Goal: Information Seeking & Learning: Find specific page/section

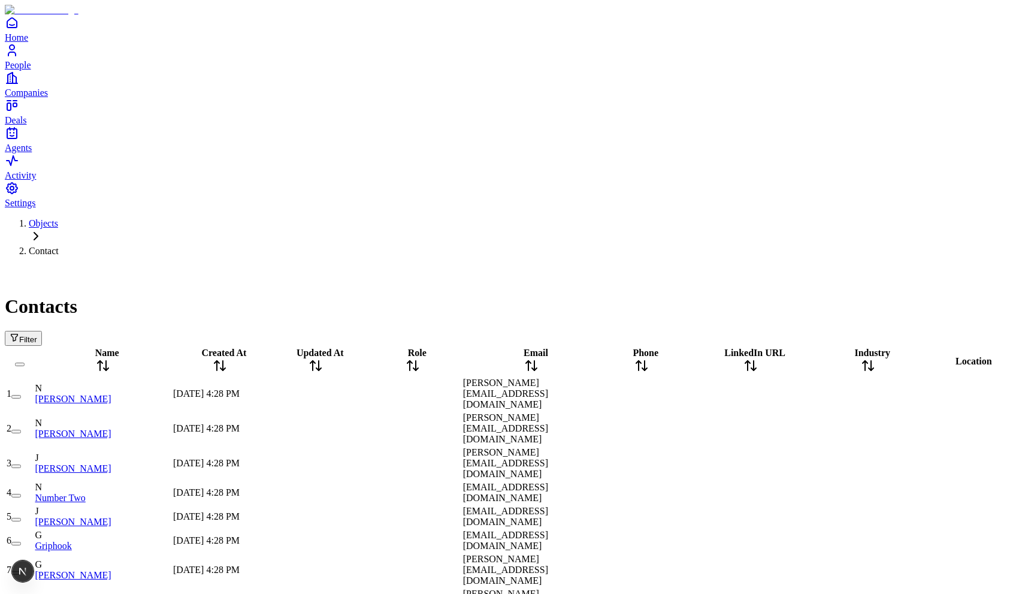
click at [37, 335] on span "Filter" at bounding box center [28, 339] width 18 height 9
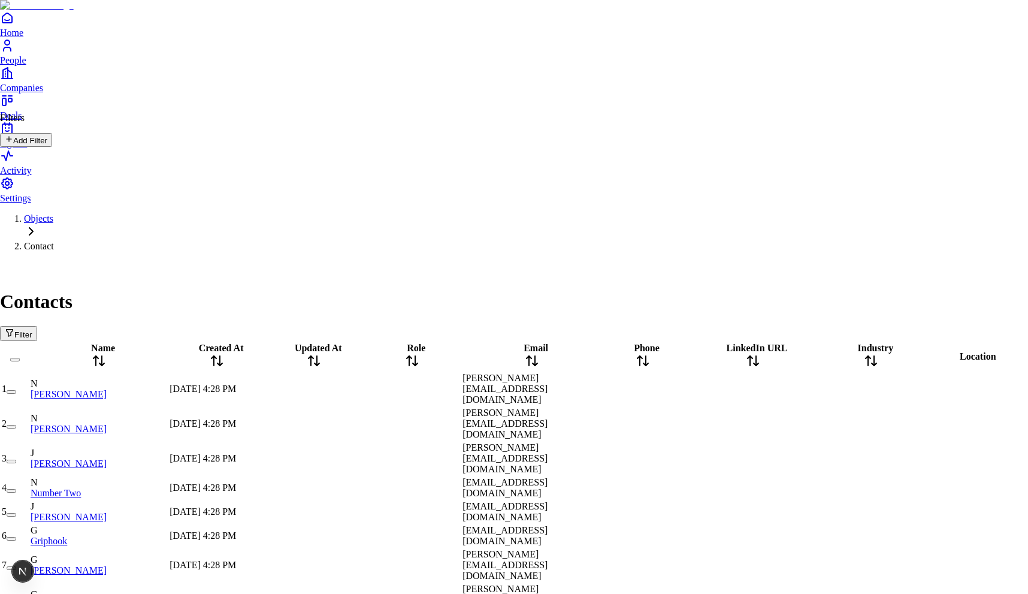
click at [52, 145] on button "Add Filter" at bounding box center [26, 140] width 52 height 14
click at [46, 164] on button "Name" at bounding box center [23, 166] width 46 height 20
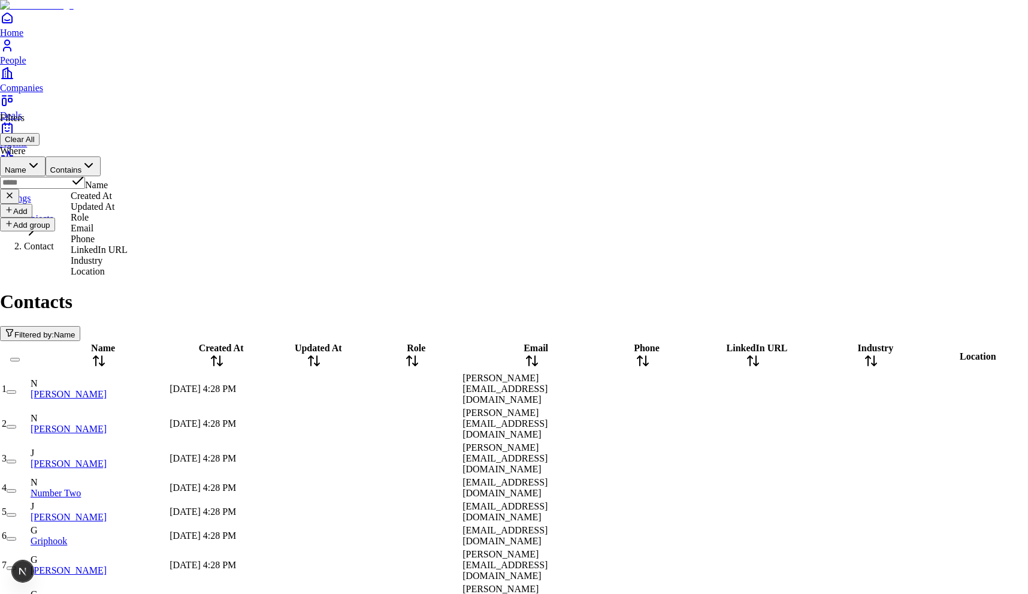
click at [46, 156] on button "Name" at bounding box center [23, 166] width 46 height 20
click at [85, 177] on input "text" at bounding box center [42, 183] width 85 height 12
type input "******"
click at [101, 124] on div "Filters Clear All" at bounding box center [50, 129] width 101 height 33
click at [85, 177] on input "******" at bounding box center [42, 183] width 85 height 12
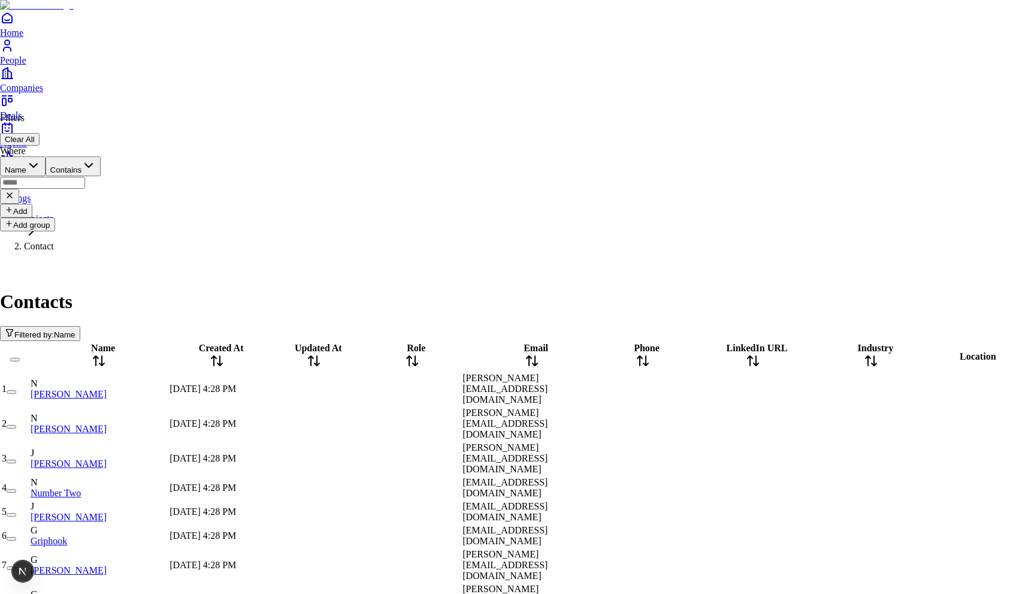
click at [101, 120] on div "Filters Clear All" at bounding box center [50, 129] width 101 height 33
click at [32, 204] on button "Add" at bounding box center [16, 211] width 32 height 14
click at [35, 204] on button "AND" at bounding box center [20, 214] width 41 height 20
click at [39, 204] on button "AND" at bounding box center [20, 214] width 41 height 20
click at [31, 205] on icon "button" at bounding box center [24, 212] width 14 height 14
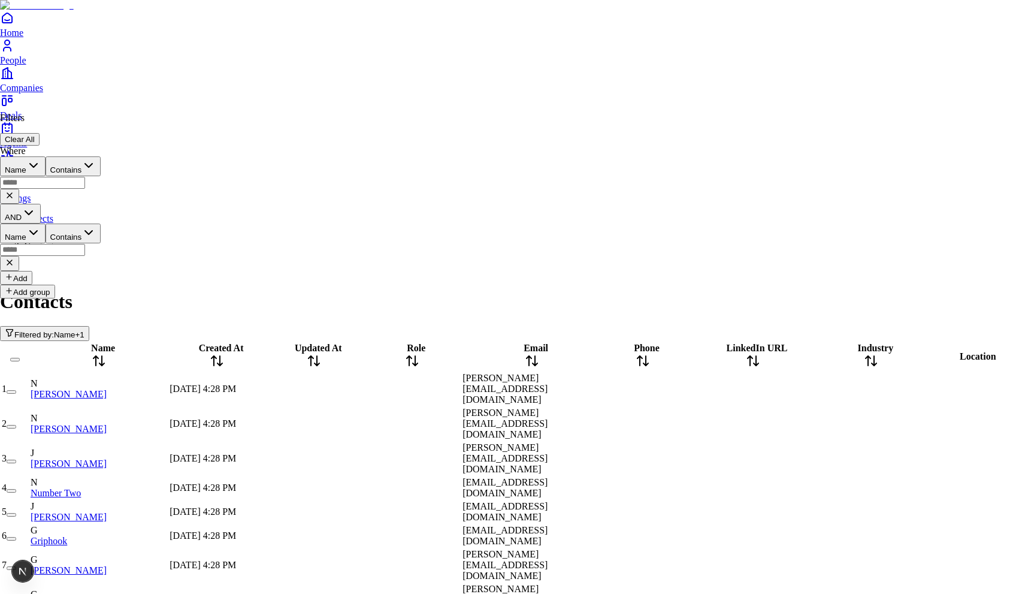
click at [47, 285] on button "Add group" at bounding box center [27, 292] width 55 height 14
click at [40, 376] on button "Add group" at bounding box center [27, 383] width 55 height 14
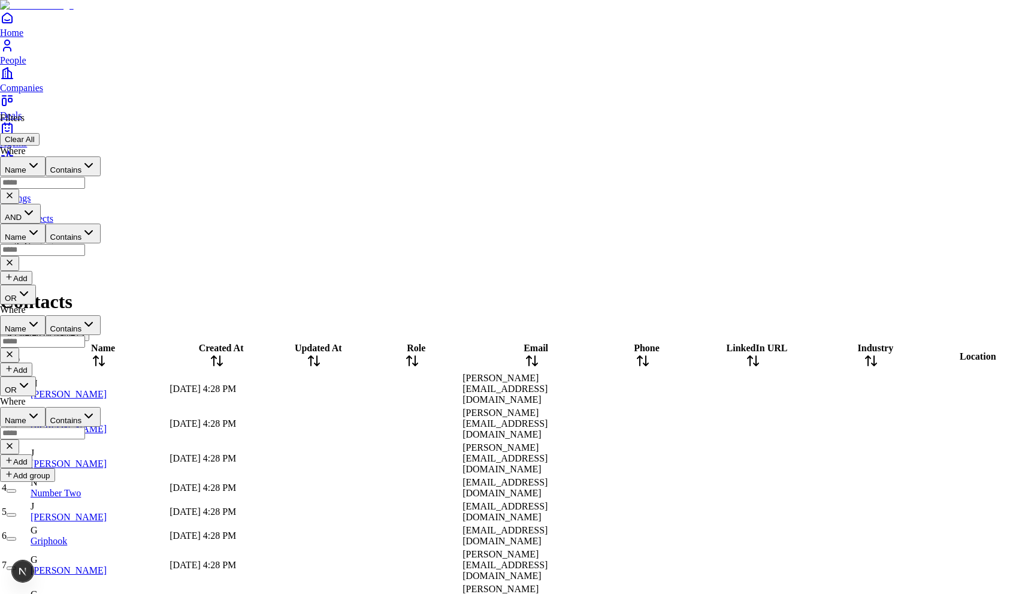
click at [32, 468] on button "Add group" at bounding box center [27, 475] width 55 height 14
click at [14, 532] on icon at bounding box center [10, 537] width 10 height 10
click at [14, 441] on icon at bounding box center [10, 446] width 10 height 10
click at [14, 349] on icon at bounding box center [10, 354] width 10 height 10
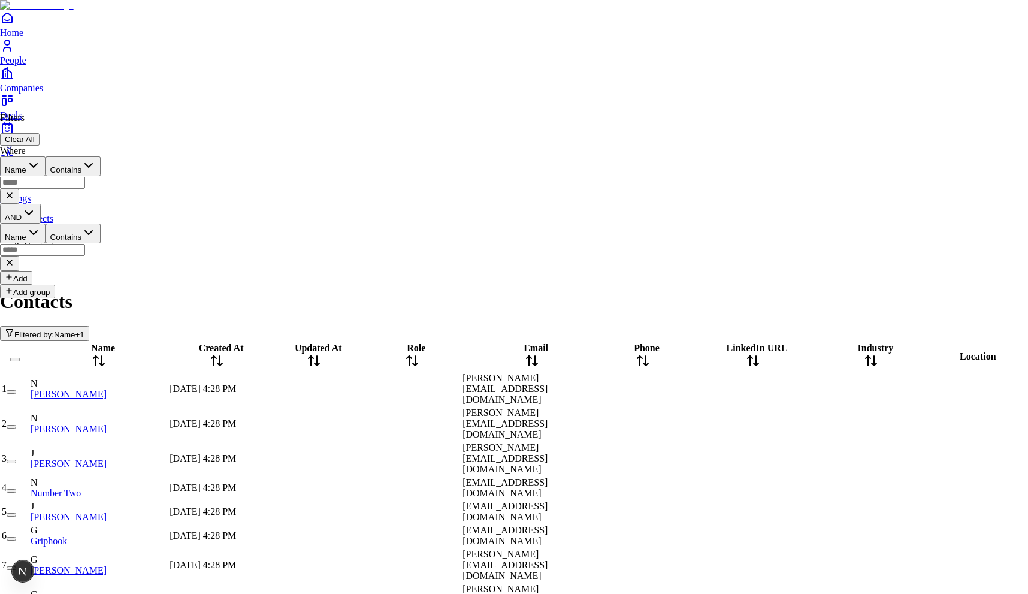
click at [14, 190] on icon at bounding box center [10, 195] width 10 height 10
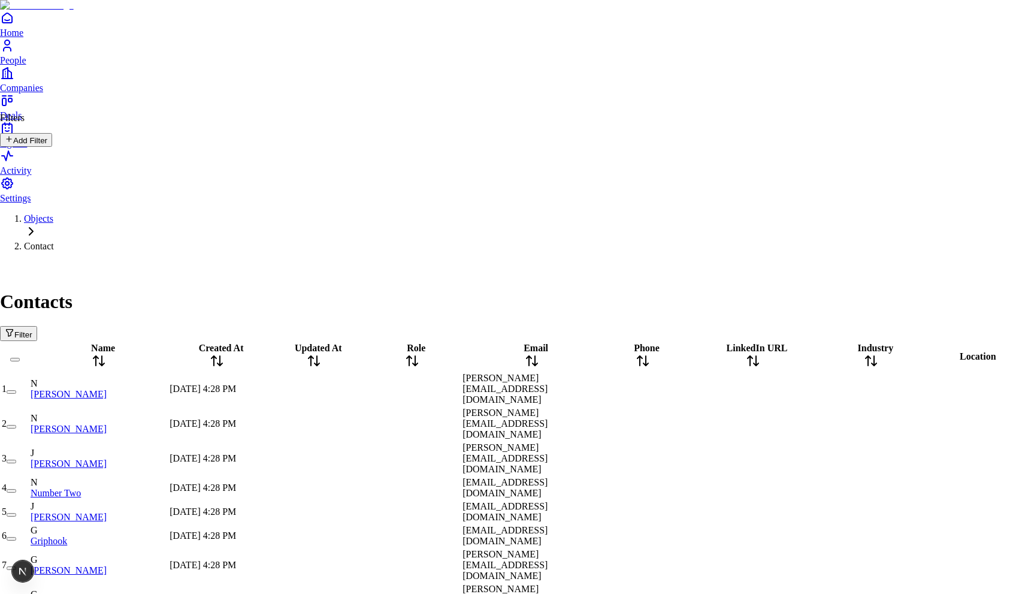
click at [52, 147] on button "Add Filter" at bounding box center [26, 140] width 52 height 14
click at [52, 219] on button "Add group" at bounding box center [27, 224] width 55 height 14
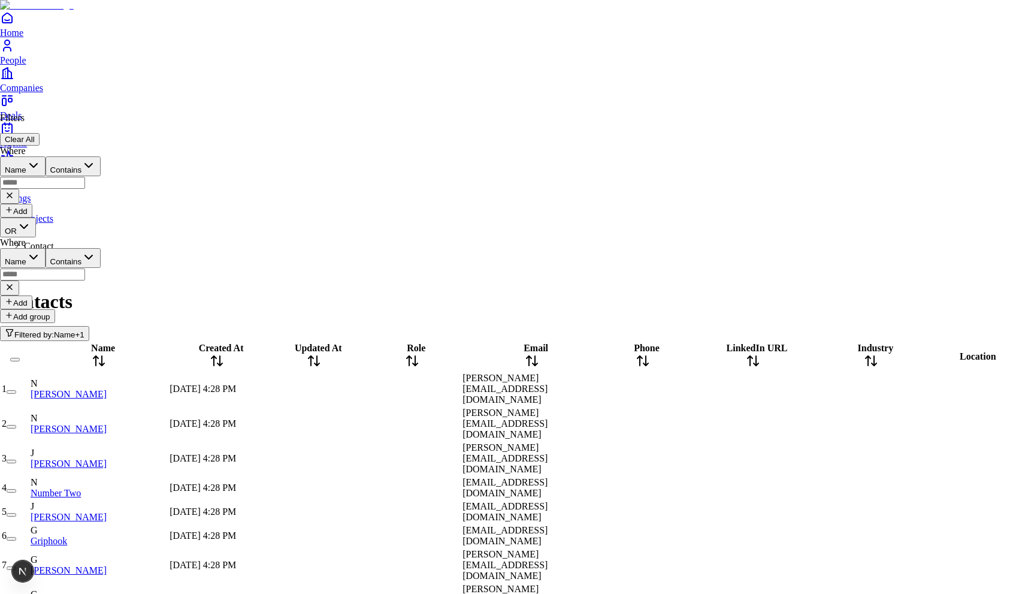
click at [14, 282] on icon at bounding box center [10, 287] width 10 height 10
click at [41, 221] on button "Add group" at bounding box center [27, 224] width 55 height 14
click at [31, 232] on button "OR" at bounding box center [18, 227] width 36 height 20
click at [14, 282] on icon at bounding box center [10, 287] width 10 height 10
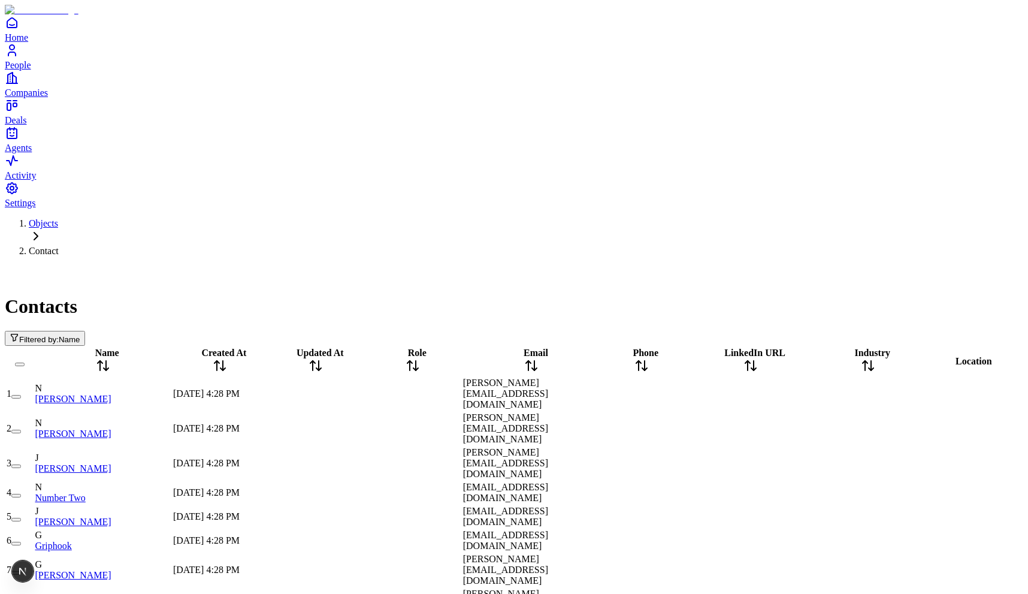
click at [240, 331] on div "Filtered by: Name" at bounding box center [514, 338] width 1018 height 15
click at [37, 335] on span "Filter" at bounding box center [28, 339] width 18 height 9
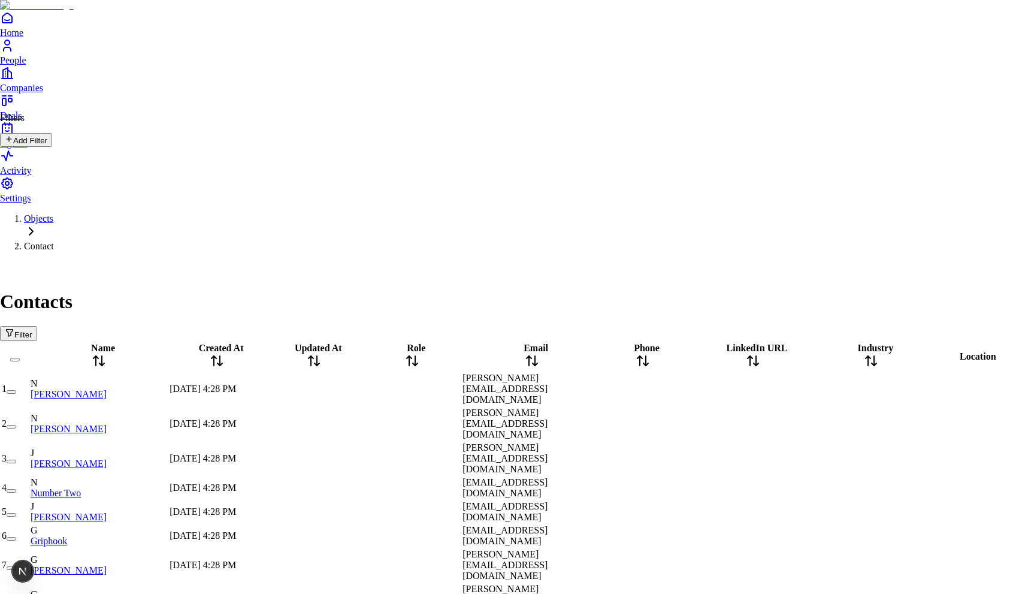
click at [52, 147] on button "Add Filter" at bounding box center [26, 140] width 52 height 14
click at [85, 177] on input "text" at bounding box center [42, 183] width 85 height 12
type input "****"
click at [32, 204] on button "Add" at bounding box center [16, 211] width 32 height 14
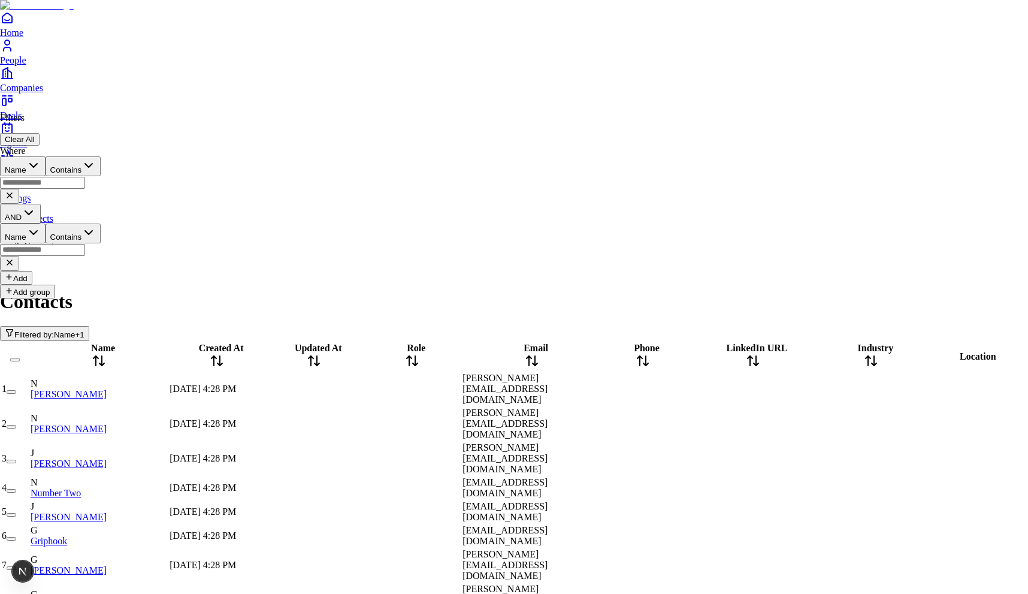
click at [101, 223] on button "Contains" at bounding box center [74, 233] width 56 height 20
click at [46, 223] on button "Name" at bounding box center [23, 233] width 46 height 20
click at [101, 212] on div "Where Name Contains AND Email Contains Add" at bounding box center [50, 215] width 101 height 139
click at [99, 223] on button "Contains" at bounding box center [72, 233] width 56 height 20
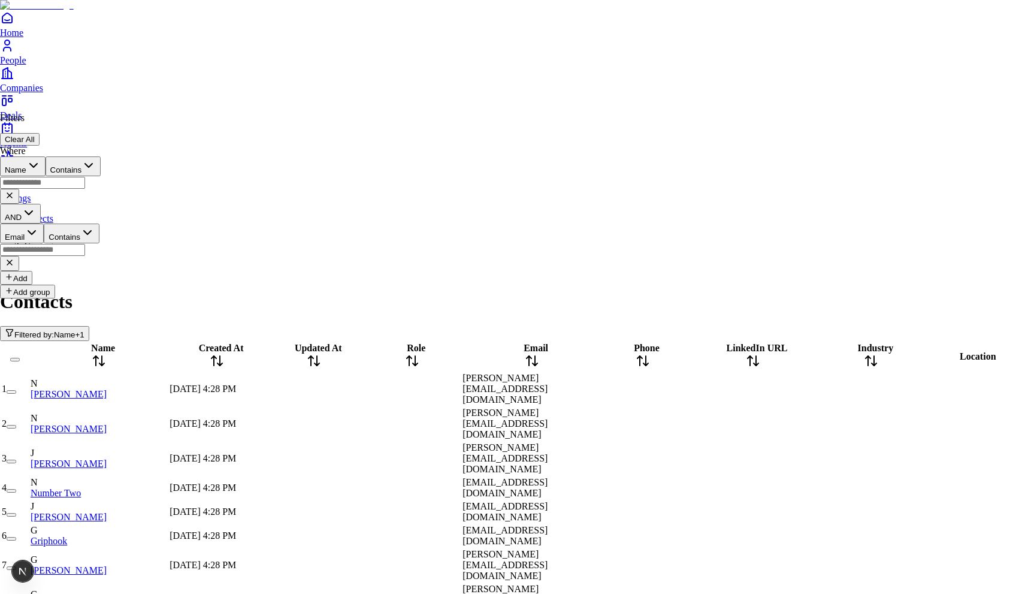
click at [85, 244] on input "email" at bounding box center [42, 250] width 85 height 12
type input "**********"
click at [99, 223] on button "Contains" at bounding box center [72, 233] width 56 height 20
click at [44, 223] on button "Email" at bounding box center [22, 233] width 44 height 20
click at [85, 244] on input "tel" at bounding box center [42, 250] width 85 height 12
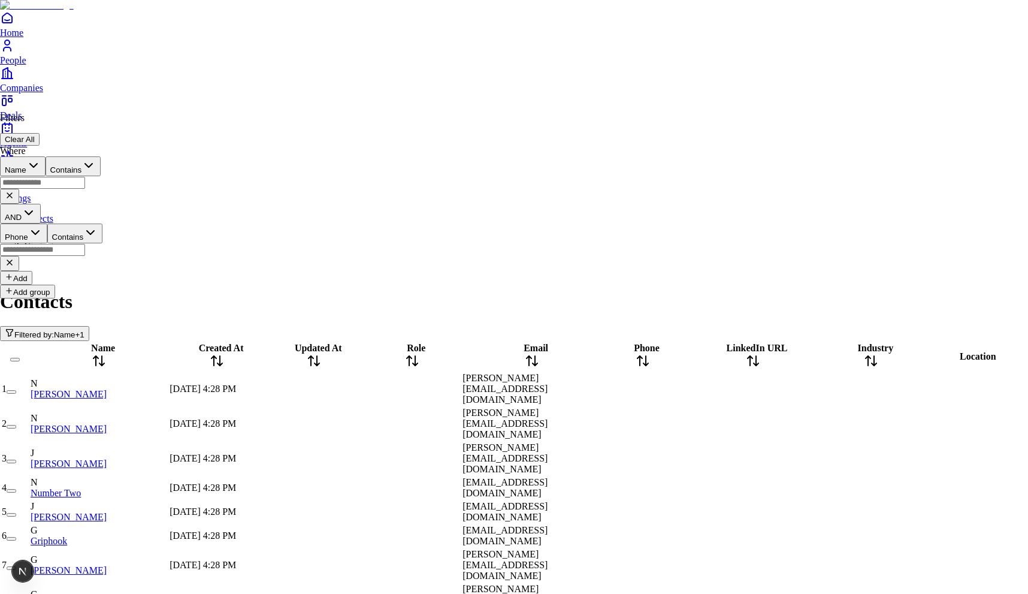
click at [85, 244] on input "tel" at bounding box center [42, 250] width 85 height 12
type input "**********"
click at [102, 198] on div "**********" at bounding box center [51, 215] width 102 height 139
click at [85, 177] on input "text" at bounding box center [42, 183] width 85 height 12
click at [85, 244] on input "**********" at bounding box center [42, 250] width 85 height 12
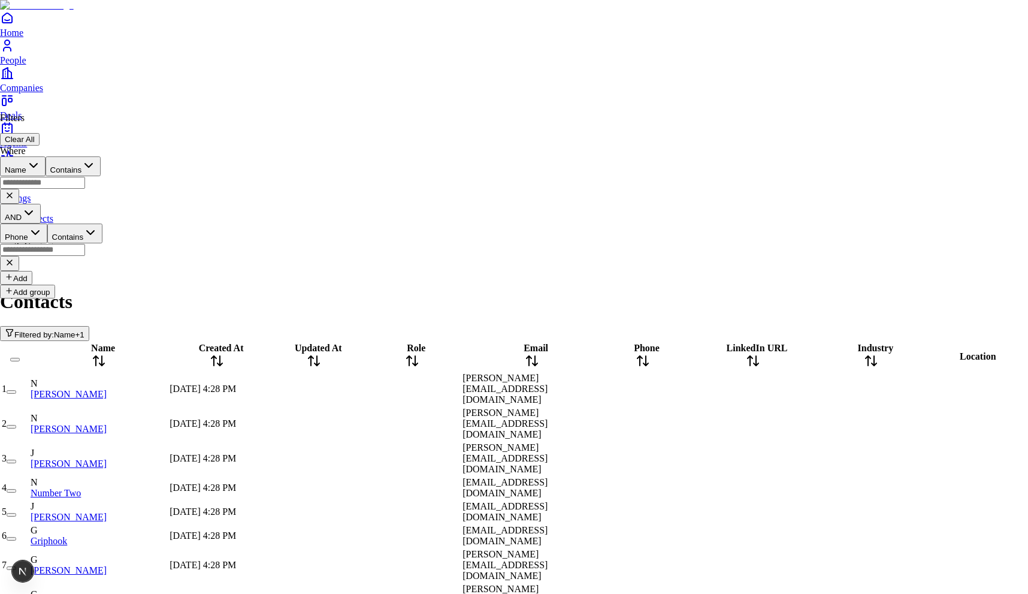
click at [102, 209] on div "Where Name Contains AND Phone Contains Add" at bounding box center [51, 215] width 102 height 139
click at [47, 223] on button "Phone" at bounding box center [23, 233] width 47 height 20
click at [19, 256] on button at bounding box center [9, 263] width 19 height 15
click at [12, 193] on icon at bounding box center [9, 195] width 5 height 5
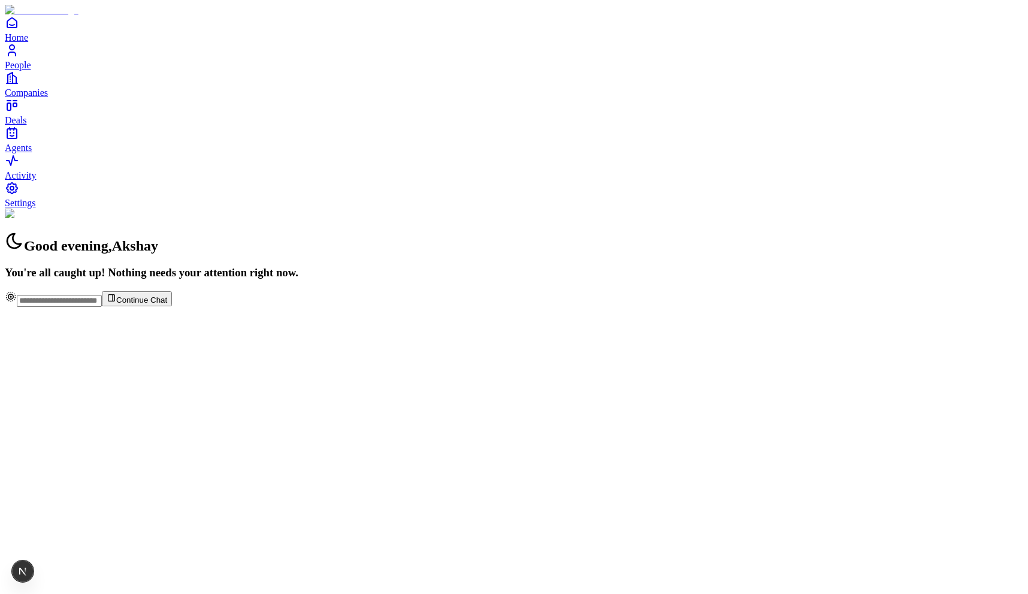
click at [292, 255] on div "Good evening , [PERSON_NAME] You're all caught up! Nothing needs your attention…" at bounding box center [514, 243] width 1018 height 71
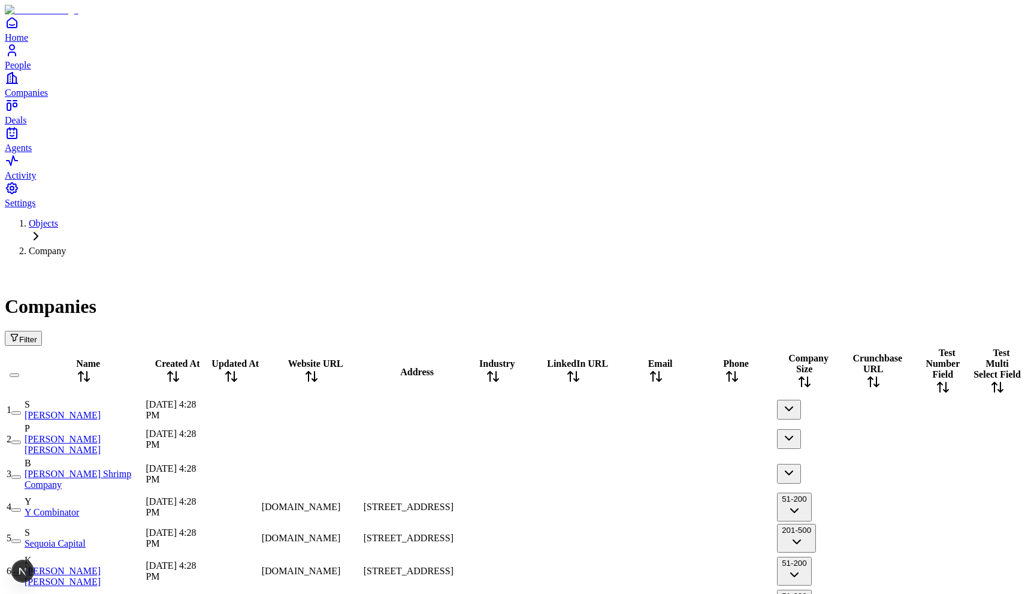
click at [37, 335] on span "Filter" at bounding box center [28, 339] width 18 height 9
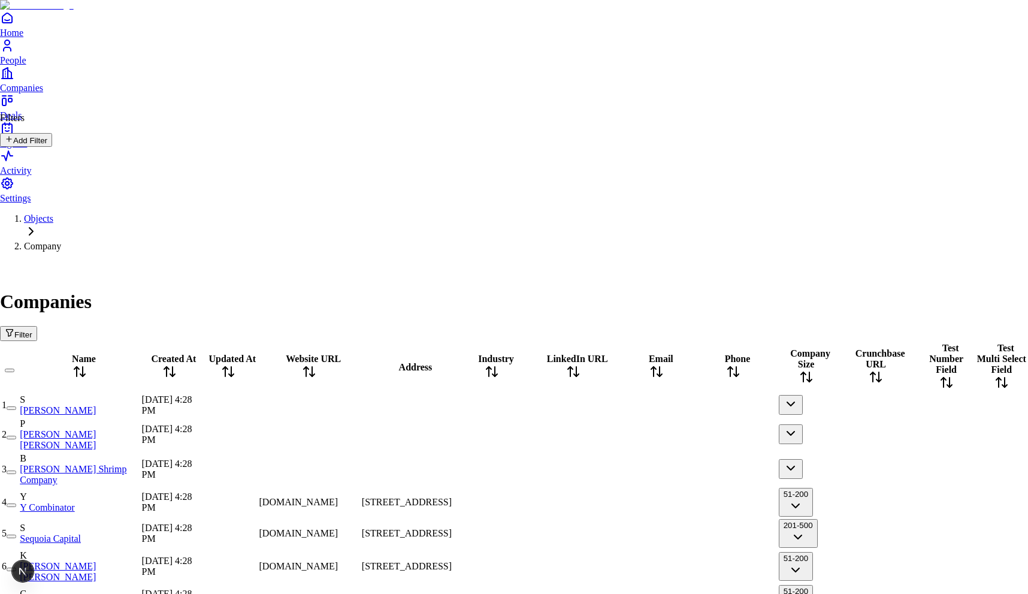
click at [52, 147] on button "Add Filter" at bounding box center [26, 140] width 52 height 14
click at [85, 177] on input "text" at bounding box center [42, 183] width 85 height 12
click at [32, 204] on button "Add" at bounding box center [16, 211] width 32 height 14
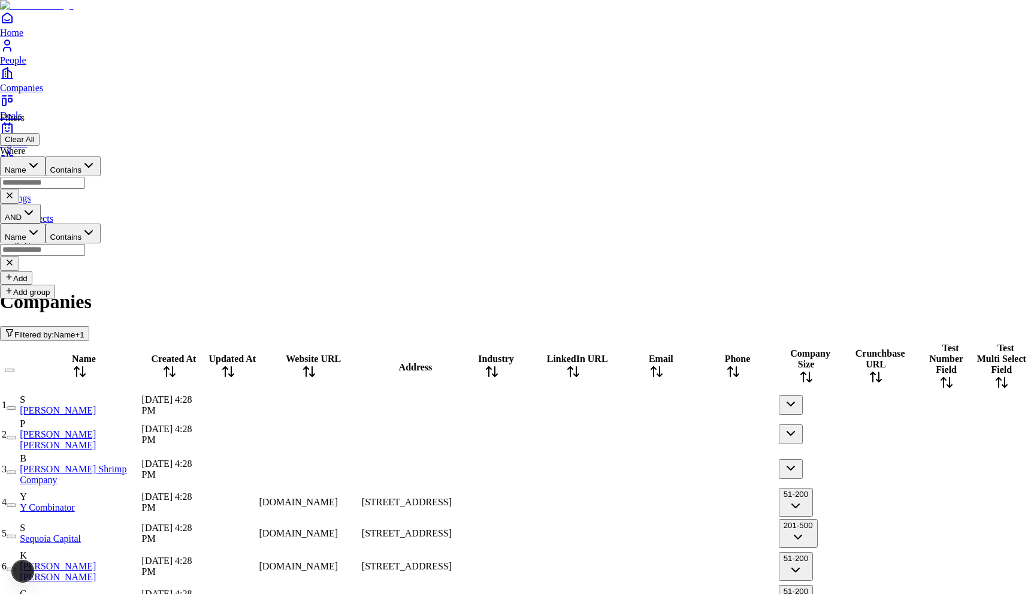
click at [14, 258] on icon at bounding box center [10, 263] width 10 height 10
click at [32, 204] on button "Add" at bounding box center [16, 211] width 32 height 14
click at [14, 258] on icon at bounding box center [10, 263] width 10 height 10
click at [85, 177] on input "text" at bounding box center [42, 183] width 85 height 12
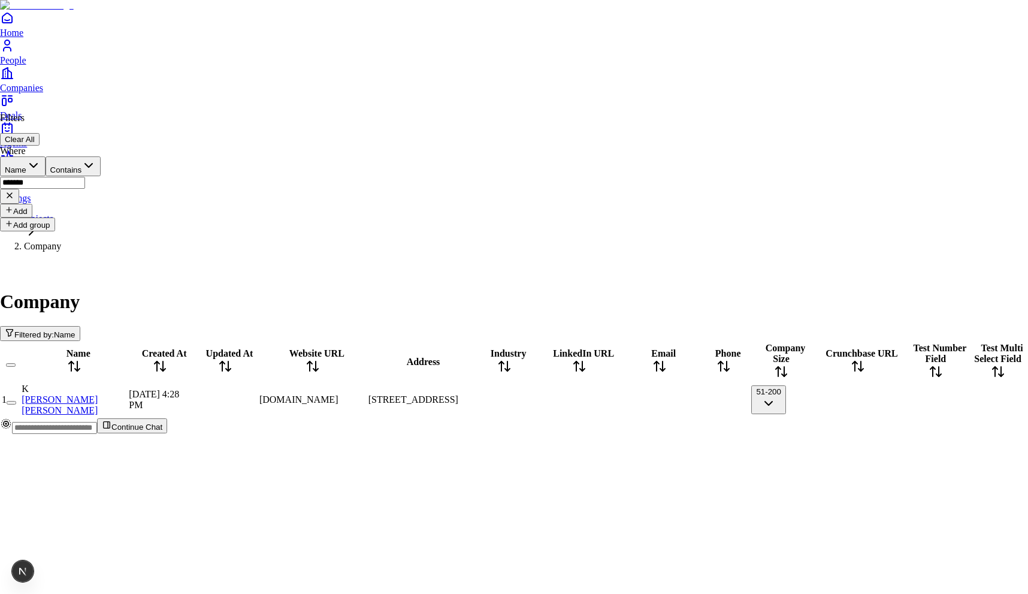
type input "*******"
click at [31, 204] on button "Add" at bounding box center [16, 211] width 32 height 14
click at [85, 244] on input "text" at bounding box center [42, 250] width 85 height 12
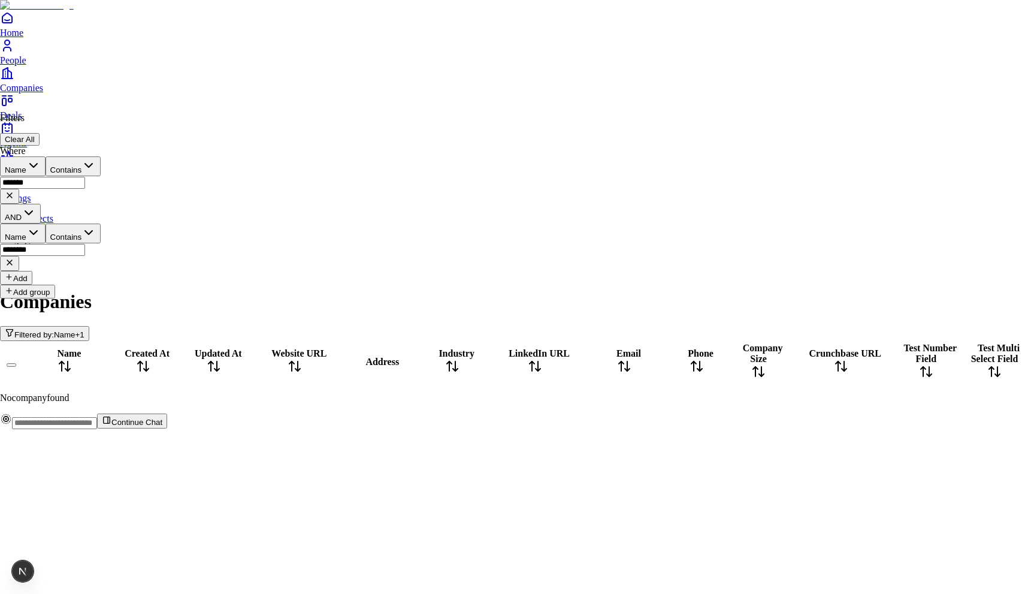
type input "********"
click at [40, 204] on button "AND" at bounding box center [20, 214] width 41 height 20
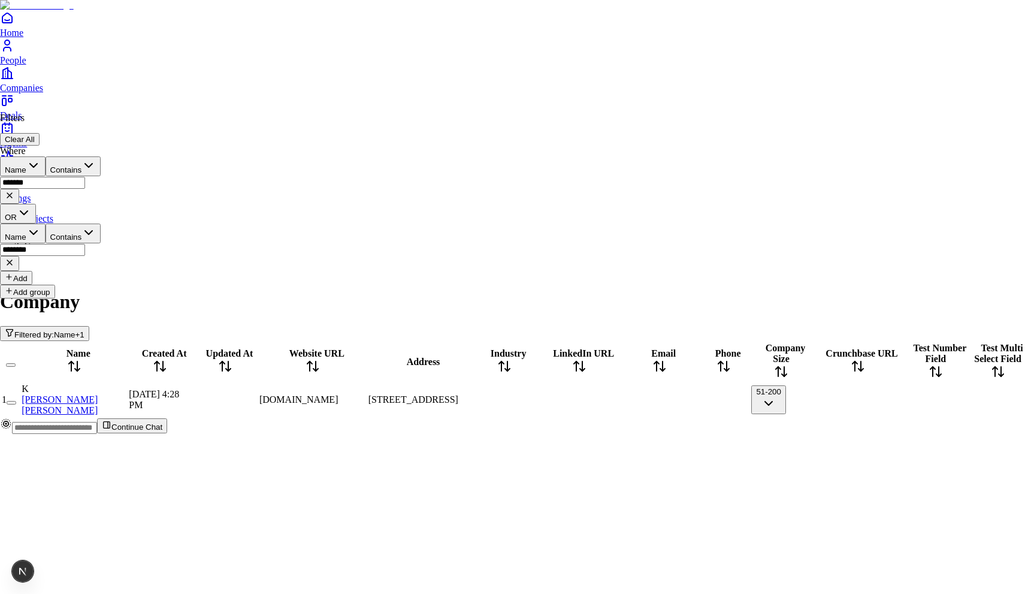
click at [85, 244] on input "********" at bounding box center [42, 250] width 85 height 12
click at [85, 177] on input "*******" at bounding box center [42, 183] width 85 height 12
click at [19, 189] on button at bounding box center [9, 196] width 19 height 15
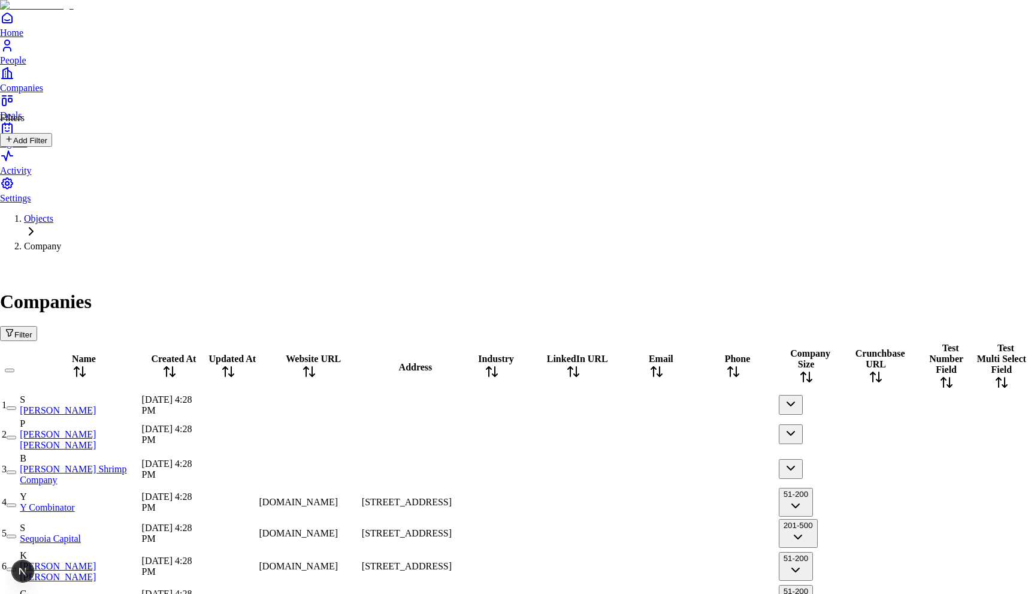
click at [52, 140] on button "Add Filter" at bounding box center [26, 140] width 52 height 14
click at [85, 177] on input "text" at bounding box center [42, 183] width 85 height 12
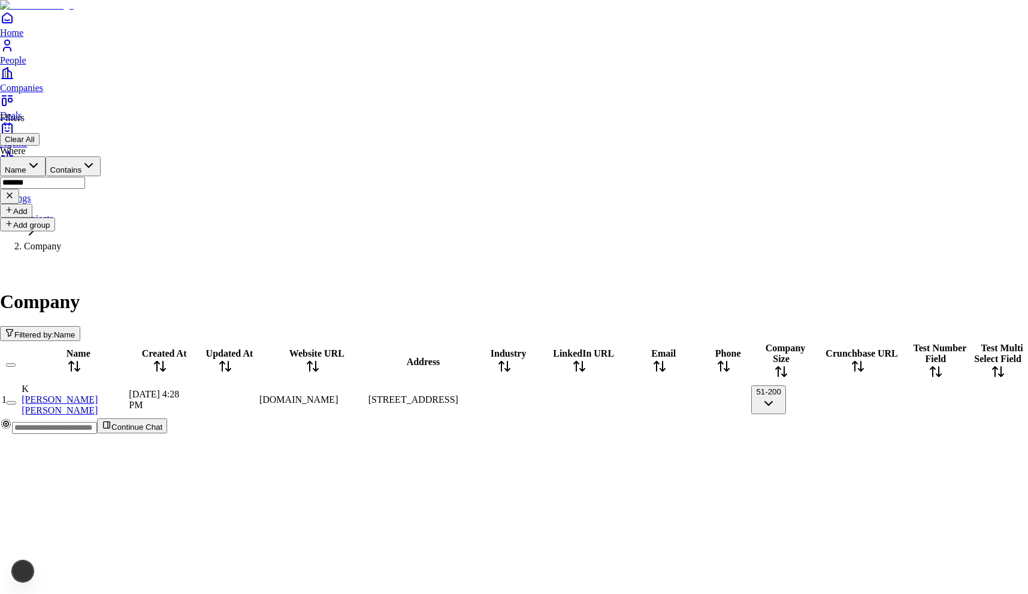
type input "*******"
click at [32, 204] on button "Add" at bounding box center [16, 211] width 32 height 14
click at [85, 244] on input "text" at bounding box center [42, 250] width 85 height 12
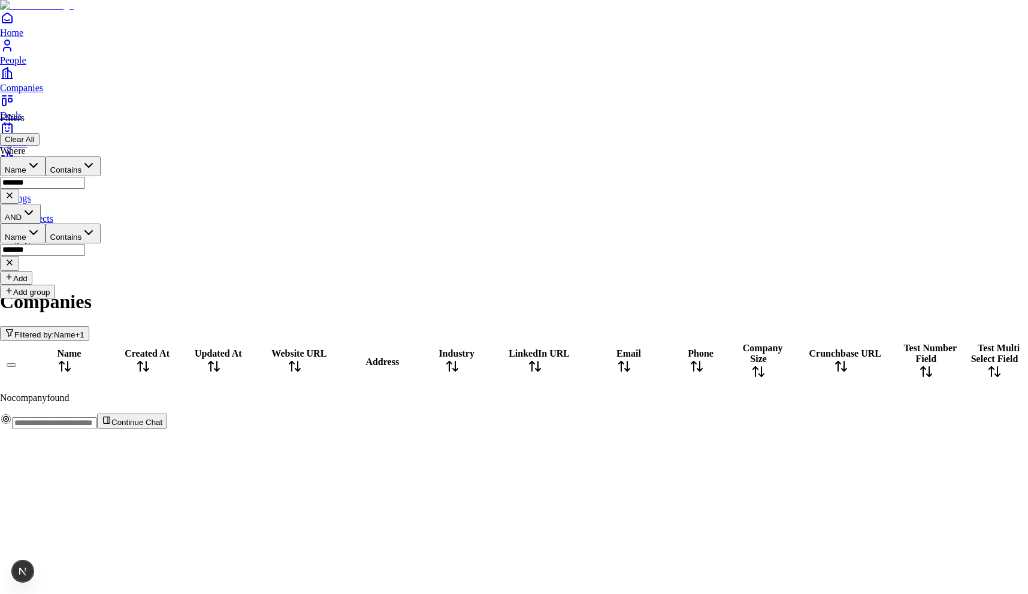
type input "*******"
click at [39, 204] on button "AND" at bounding box center [20, 214] width 41 height 20
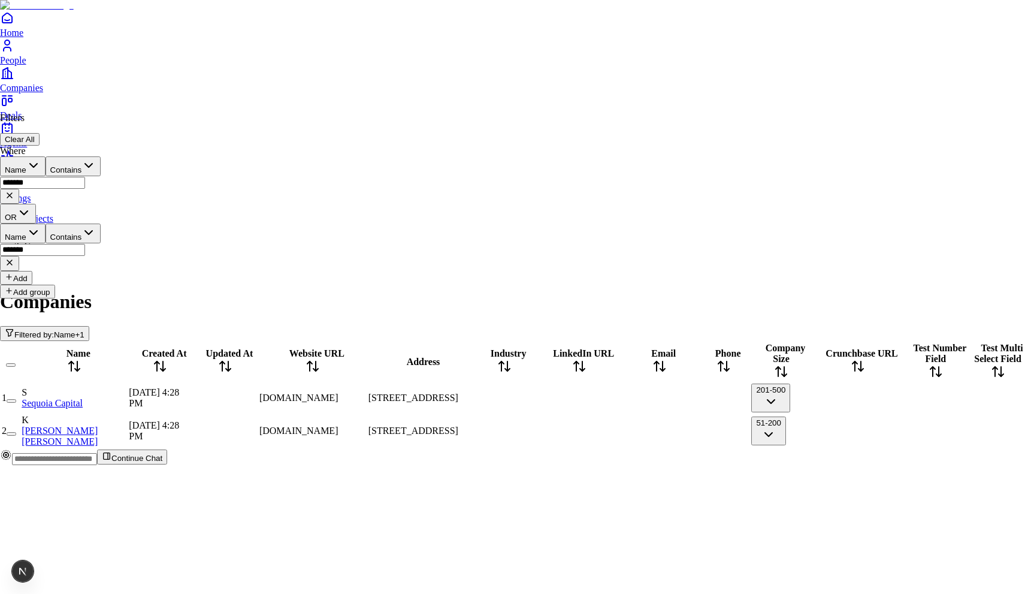
click at [39, 285] on button "Add group" at bounding box center [27, 292] width 55 height 14
click at [46, 315] on button "Name" at bounding box center [23, 325] width 46 height 20
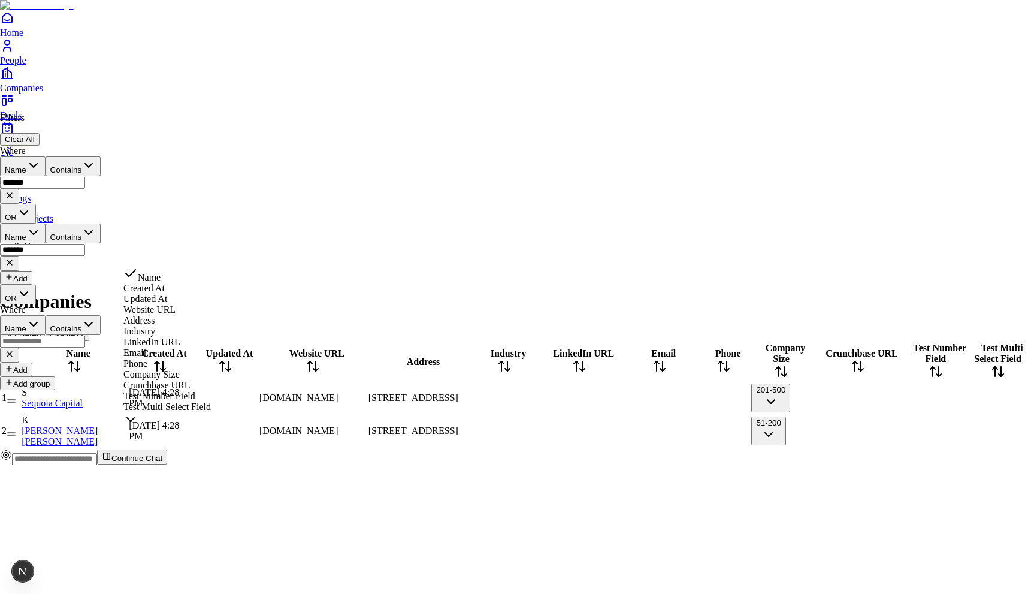
scroll to position [40, 0]
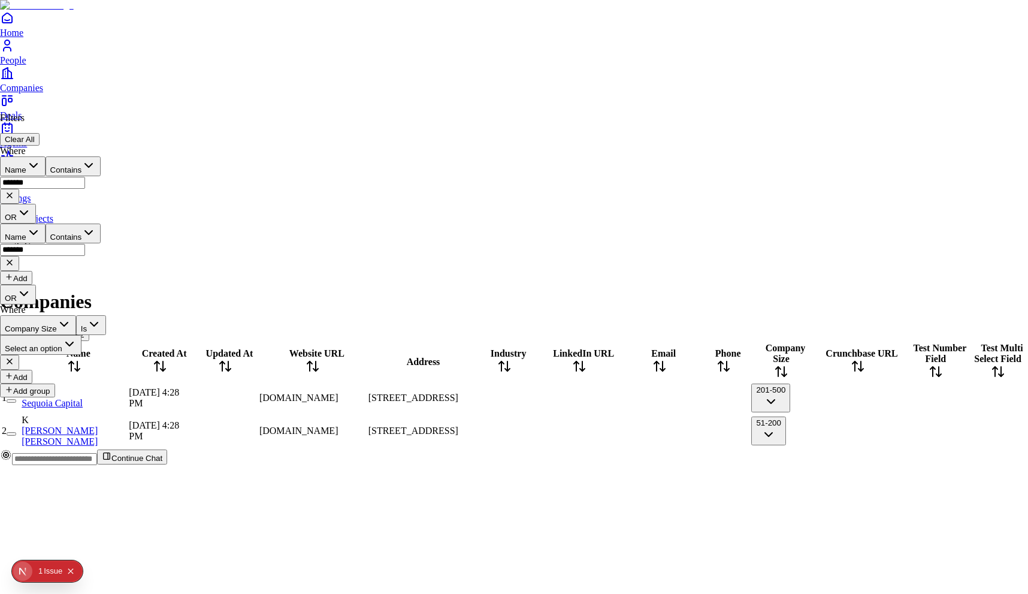
click at [41, 570] on div "1" at bounding box center [40, 571] width 4 height 22
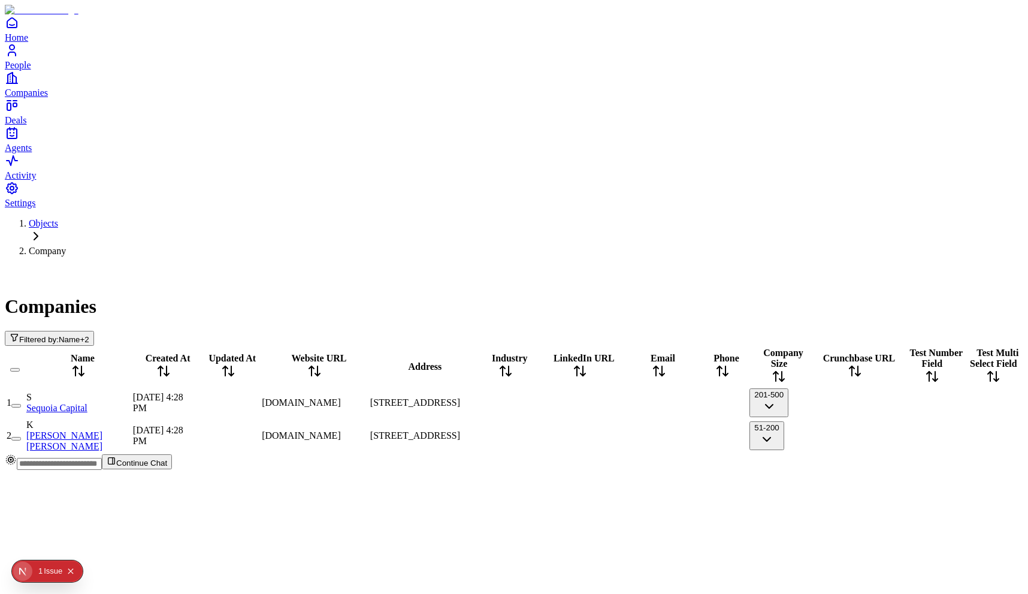
click at [80, 335] on span "Name" at bounding box center [70, 339] width 22 height 9
click at [89, 335] on span "+ 2" at bounding box center [84, 339] width 9 height 9
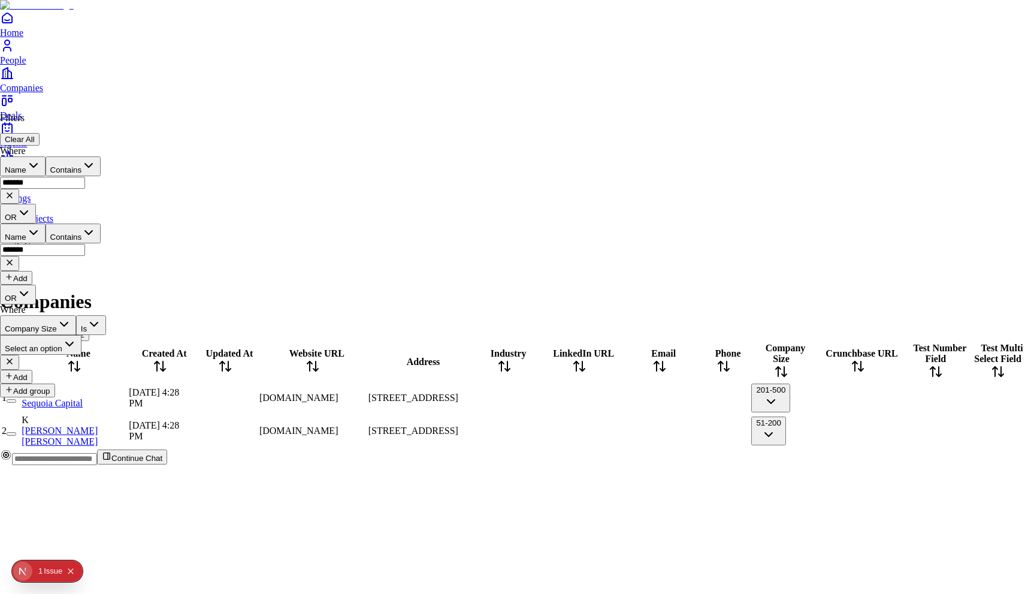
click at [81, 335] on button "Select an option" at bounding box center [40, 345] width 81 height 20
click at [106, 315] on button "Is" at bounding box center [91, 325] width 30 height 20
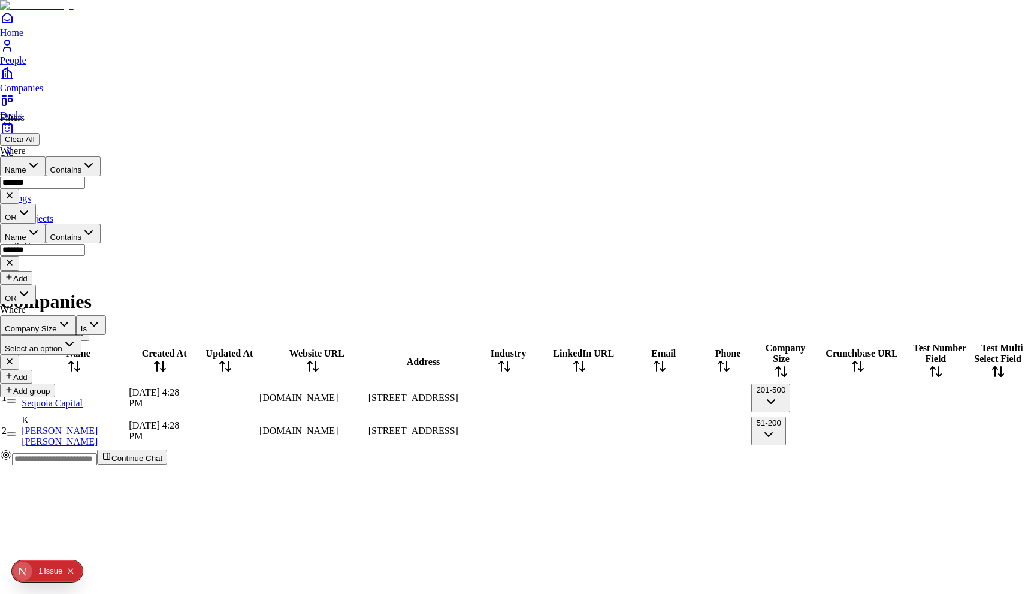
click at [106, 237] on div "Filters Clear All Where Name Contains ******* OR Name Contains ******* Add OR W…" at bounding box center [53, 255] width 106 height 285
click at [40, 133] on button "Clear All" at bounding box center [20, 139] width 40 height 13
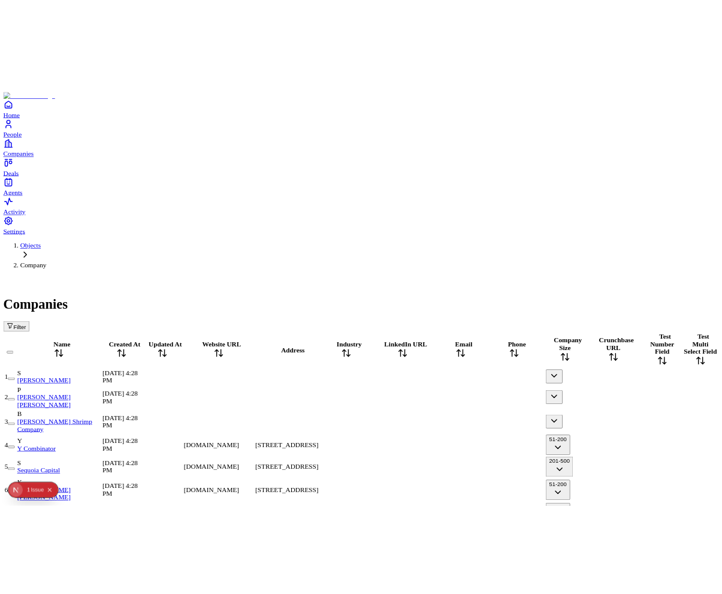
scroll to position [0, 0]
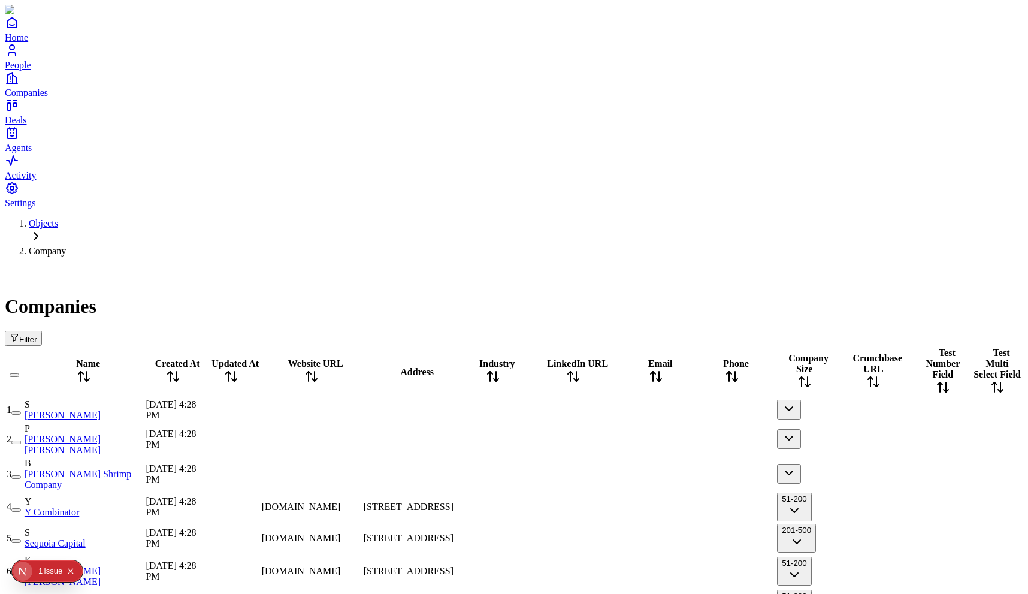
click at [42, 331] on button "Filter" at bounding box center [23, 338] width 37 height 15
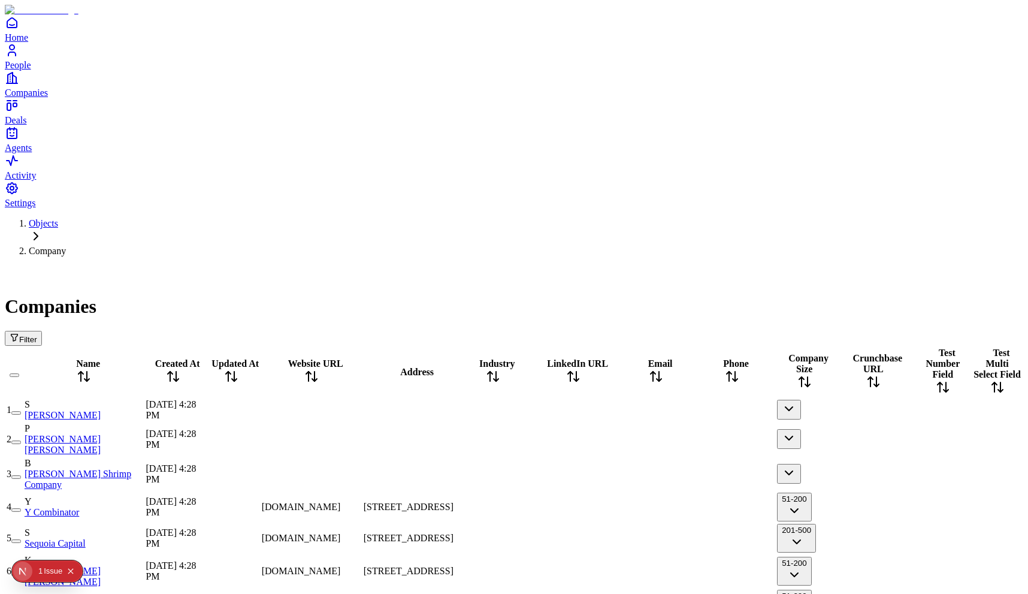
click at [37, 335] on span "Filter" at bounding box center [28, 339] width 18 height 9
click at [49, 576] on div "Issue" at bounding box center [53, 571] width 19 height 22
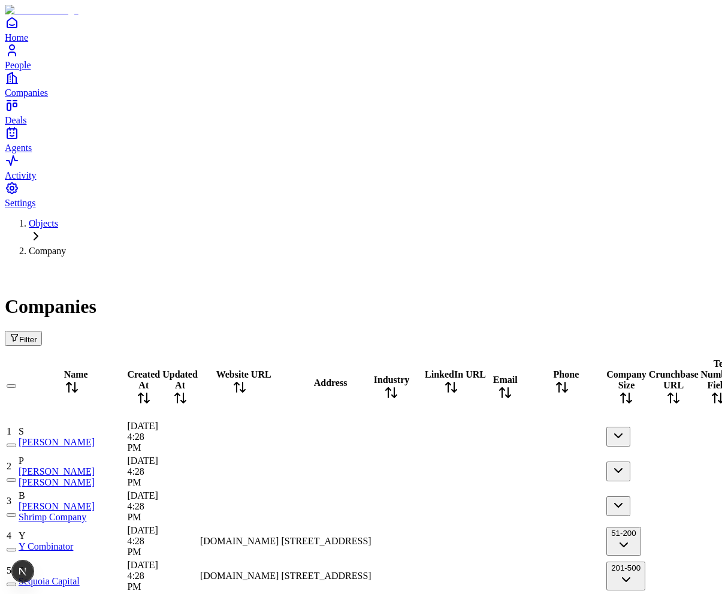
click at [37, 335] on span "Filter" at bounding box center [28, 339] width 18 height 9
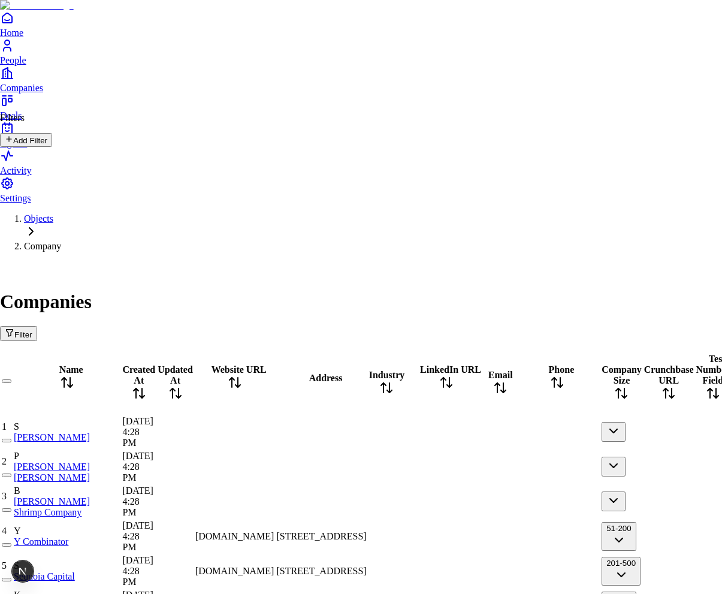
click at [52, 147] on button "Add Filter" at bounding box center [26, 140] width 52 height 14
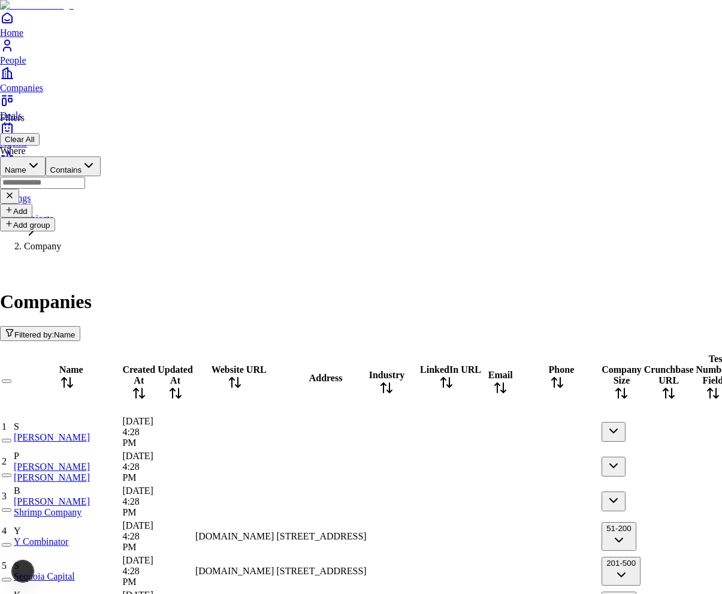
click at [46, 168] on button "Name" at bounding box center [23, 166] width 46 height 20
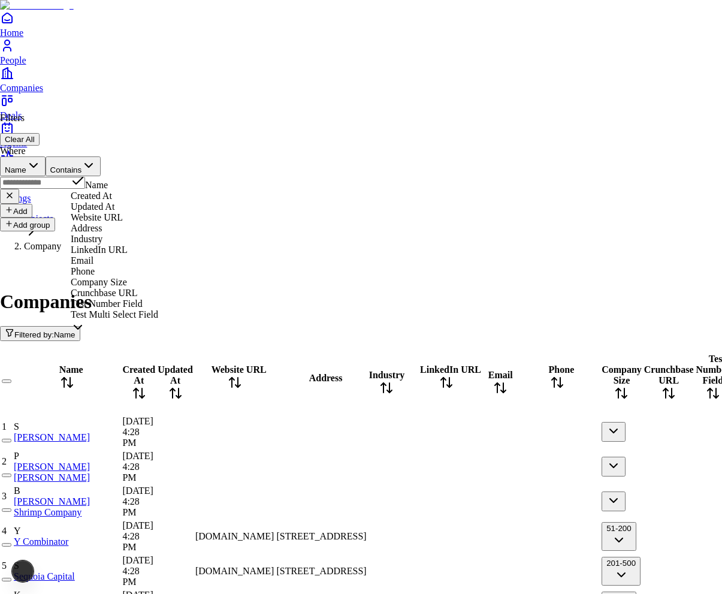
scroll to position [40, 0]
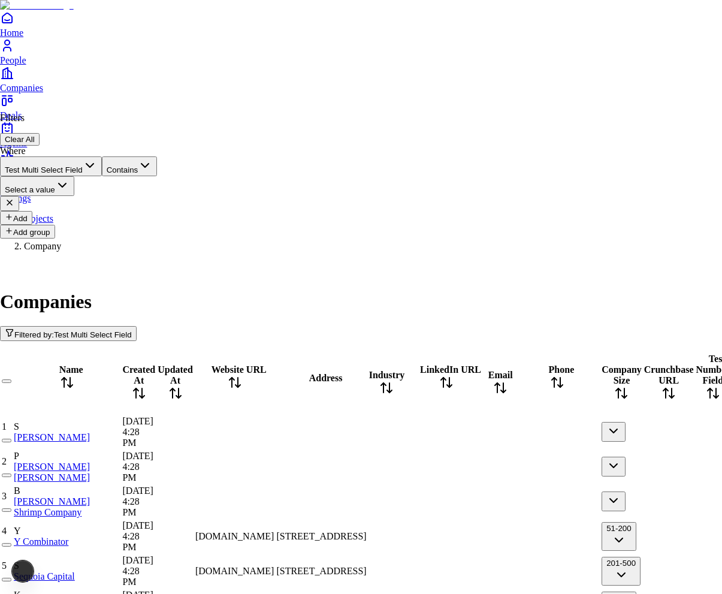
click at [74, 176] on button "Select a value" at bounding box center [37, 186] width 74 height 20
click at [157, 214] on div "Filters Clear All Where Test Multi Select Field Contains Select a value Add Add…" at bounding box center [78, 176] width 157 height 126
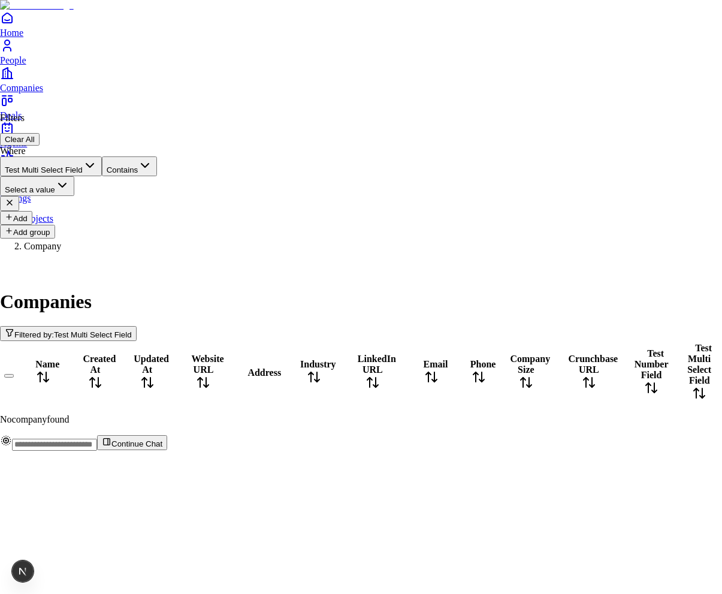
click at [74, 176] on button "Select a value" at bounding box center [37, 186] width 74 height 20
click at [157, 152] on div "Where Test Multi Select Field Contains Select a value Add" at bounding box center [78, 185] width 157 height 79
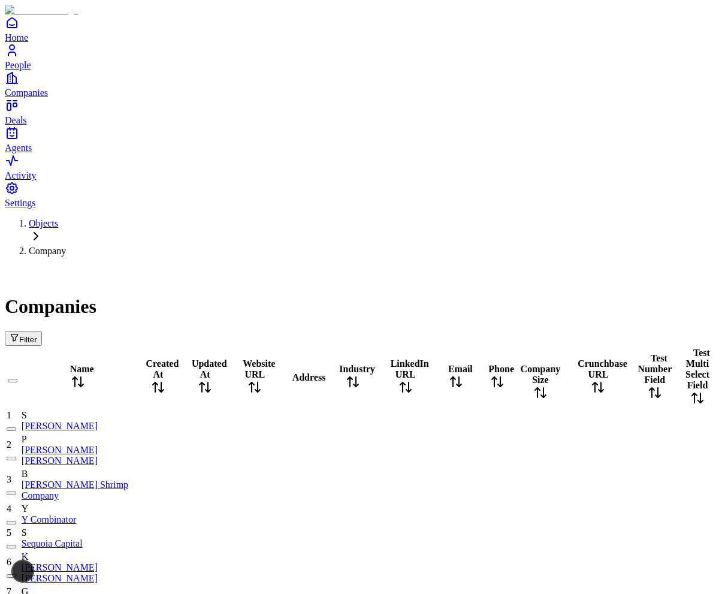
click at [37, 335] on span "Filter" at bounding box center [28, 339] width 18 height 9
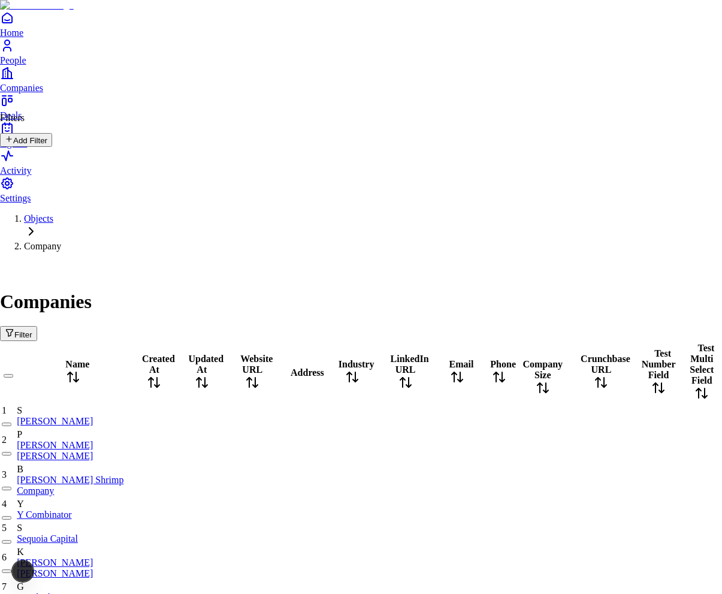
click at [52, 147] on button "Add Filter" at bounding box center [26, 140] width 52 height 14
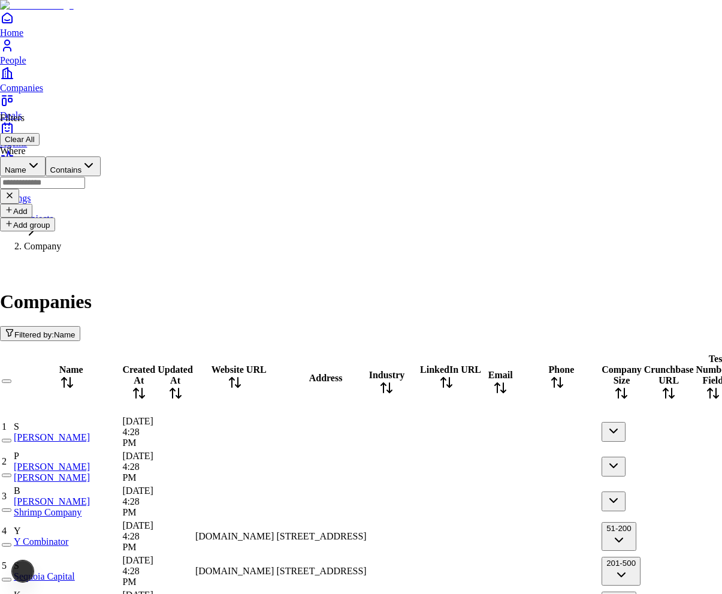
click at [46, 170] on button "Name" at bounding box center [23, 166] width 46 height 20
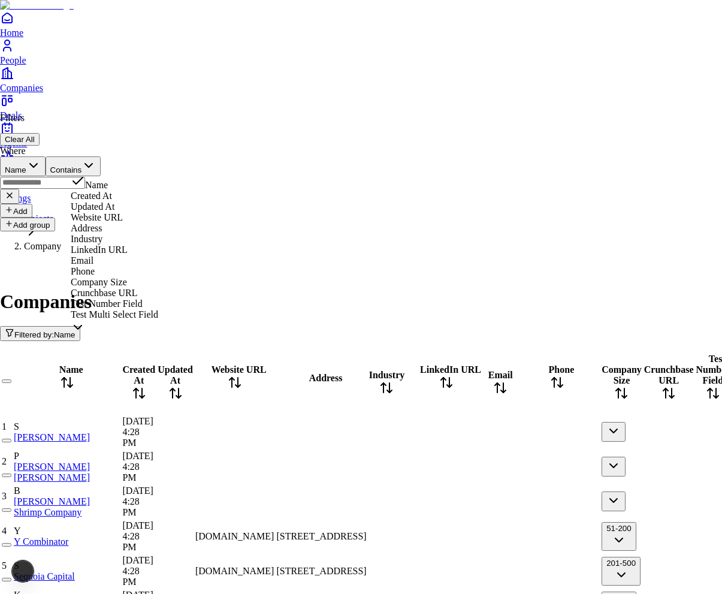
scroll to position [40, 0]
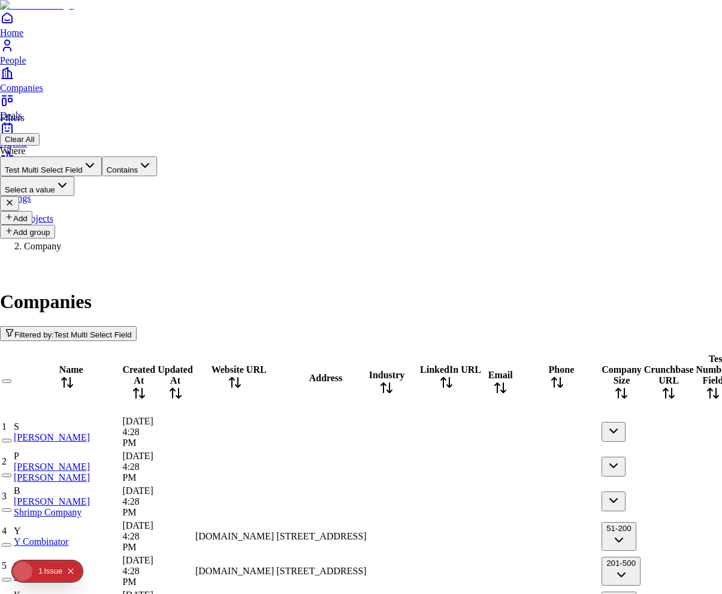
click at [157, 154] on div "Where Test Multi Select Field Contains Select a value Add" at bounding box center [78, 185] width 157 height 79
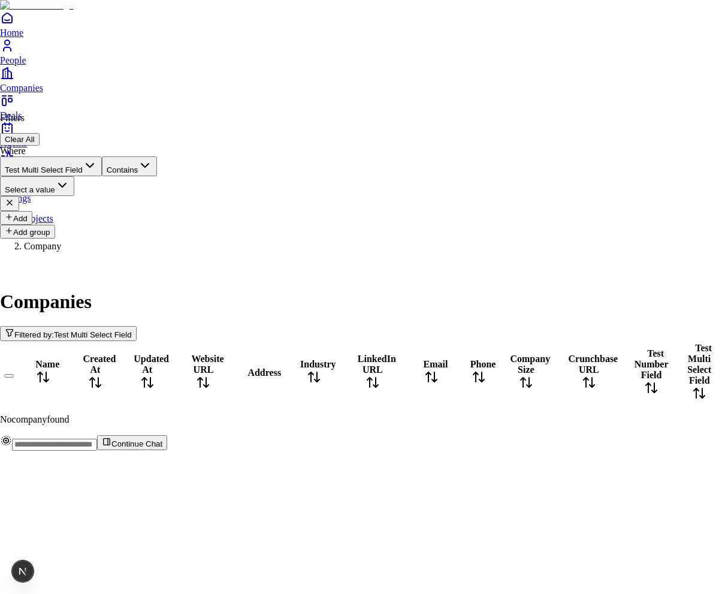
click at [74, 176] on button "Select a value" at bounding box center [37, 186] width 74 height 20
click at [135, 176] on div "Where Test Multi Select Field Contains Select a value Add" at bounding box center [78, 185] width 157 height 79
click at [102, 164] on button "Test Multi Select Field" at bounding box center [51, 166] width 102 height 20
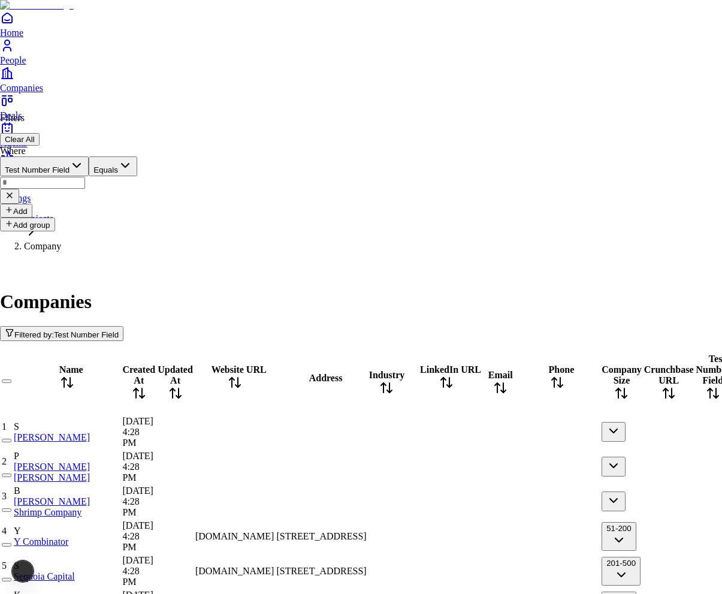
click at [89, 166] on button "Test Number Field" at bounding box center [44, 166] width 89 height 20
click at [81, 176] on button "Select an option" at bounding box center [40, 186] width 81 height 20
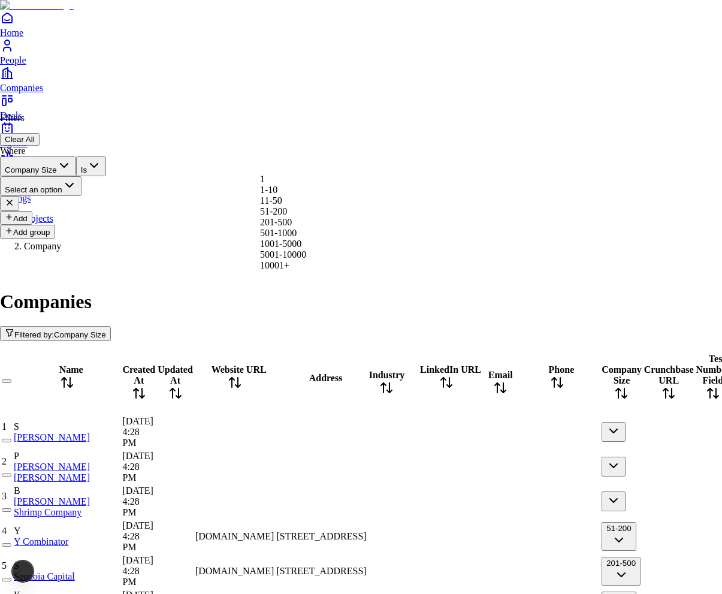
click at [106, 158] on button "Is" at bounding box center [91, 166] width 30 height 20
click at [106, 144] on div "Filters Clear All Where Company Size Is Select an option Add Add group" at bounding box center [53, 176] width 106 height 126
click at [106, 180] on div "Where Company Size Is Select an option Add" at bounding box center [53, 185] width 106 height 79
click at [106, 170] on button "Is" at bounding box center [91, 166] width 30 height 20
click at [106, 129] on div "Filters Clear All" at bounding box center [53, 129] width 106 height 33
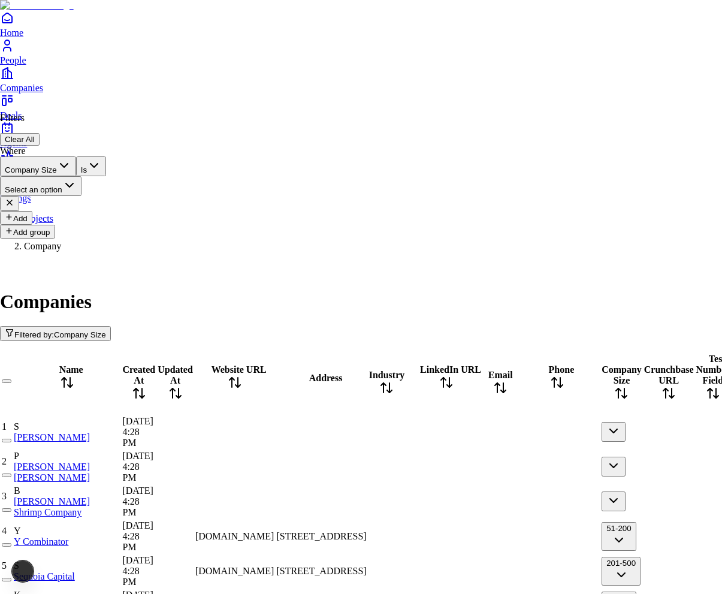
click at [106, 153] on div "Where Company Size Is Select an option Add" at bounding box center [53, 185] width 106 height 79
click at [106, 158] on button "Is" at bounding box center [91, 166] width 30 height 20
click at [106, 113] on div "Filters Clear All Where Company Size Is Select an option Add Add group" at bounding box center [53, 176] width 106 height 126
click at [76, 163] on button "Company Size" at bounding box center [38, 166] width 76 height 20
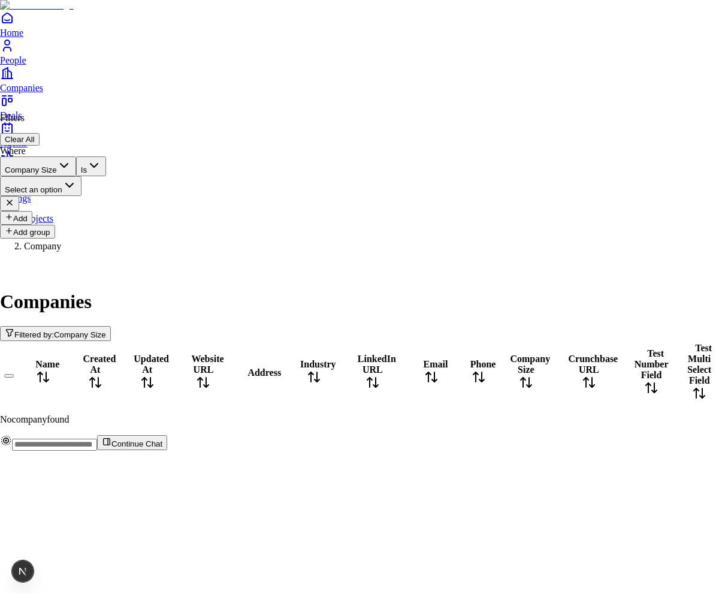
click at [81, 176] on button "Select an option" at bounding box center [40, 186] width 81 height 20
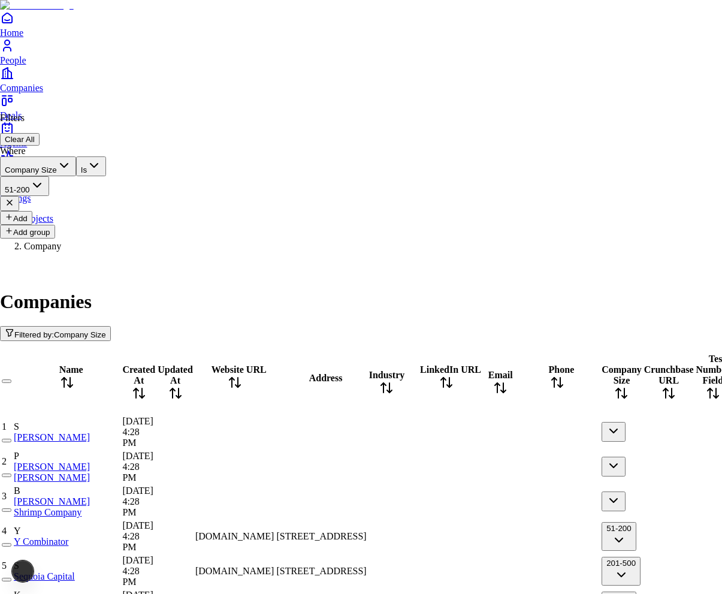
click at [32, 211] on button "Add" at bounding box center [16, 218] width 32 height 14
click at [46, 231] on button "Name" at bounding box center [23, 241] width 46 height 20
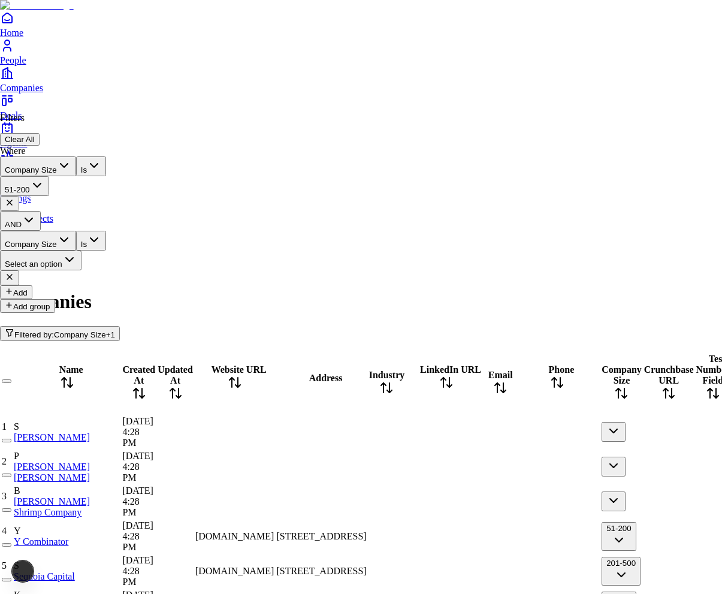
click at [106, 231] on button "Is" at bounding box center [91, 241] width 30 height 20
click at [81, 250] on button "Select an option" at bounding box center [40, 260] width 81 height 20
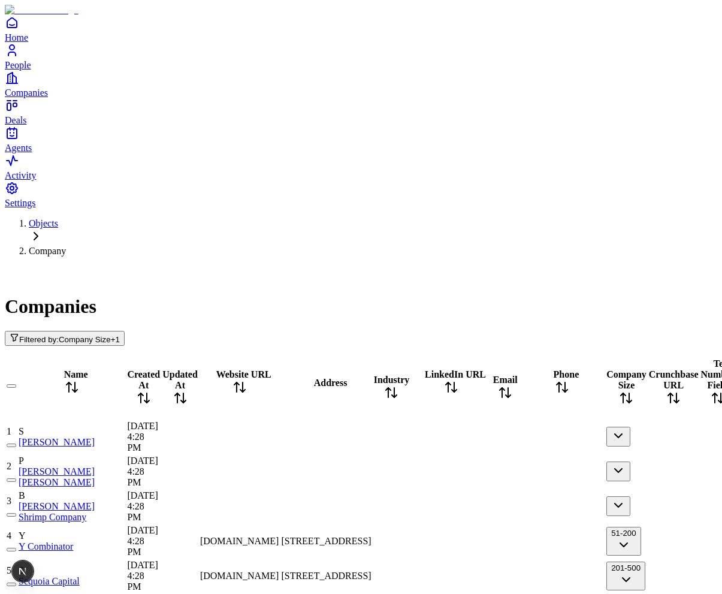
scroll to position [49, 795]
click at [111, 335] on span "Company Size" at bounding box center [85, 339] width 52 height 9
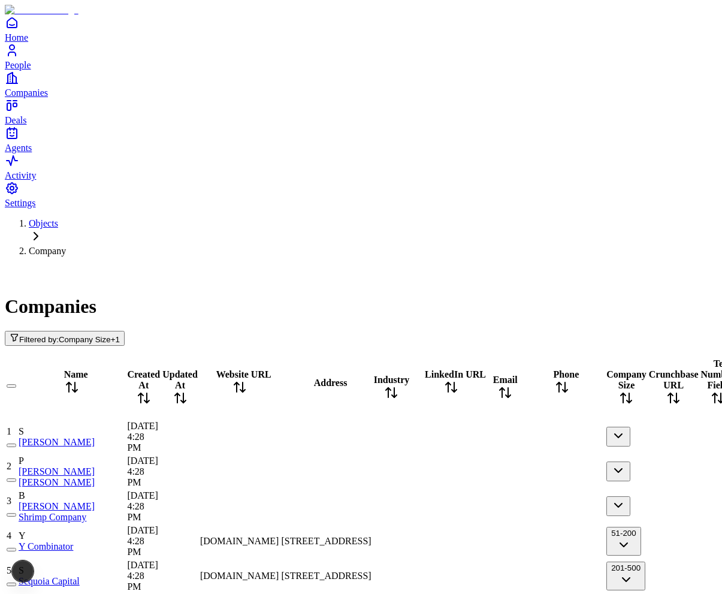
click at [111, 335] on span "Company Size" at bounding box center [85, 339] width 52 height 9
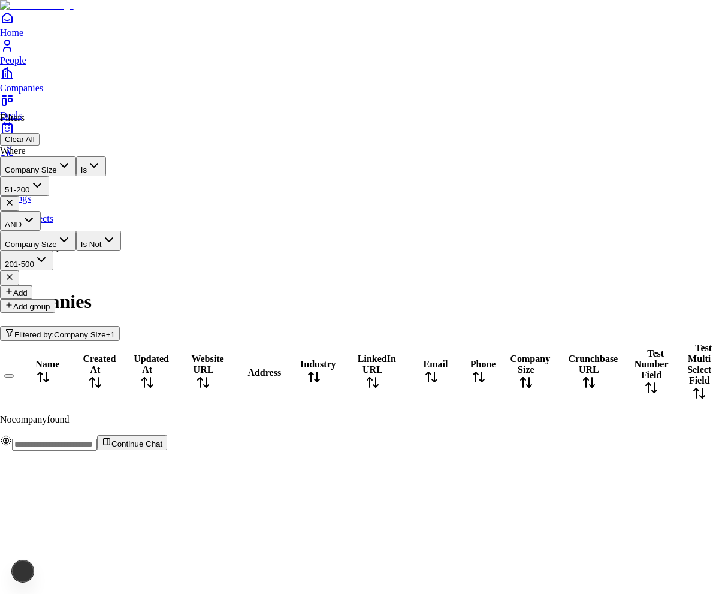
scroll to position [0, 795]
click at [435, 79] on html "Home People Companies Deals Agents Activity Settings Objects Company Companies …" at bounding box center [361, 230] width 722 height 460
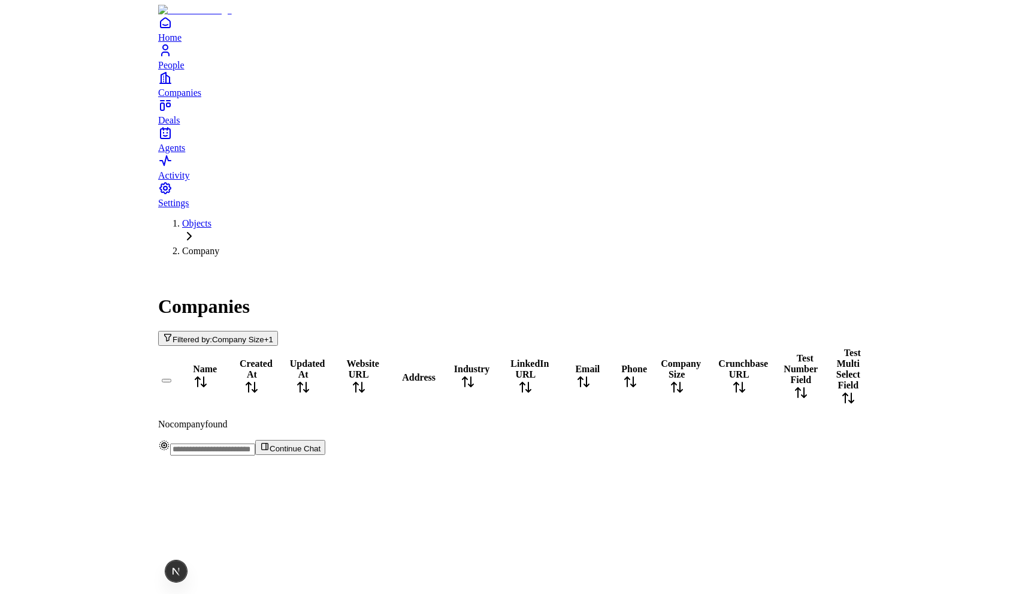
scroll to position [0, 0]
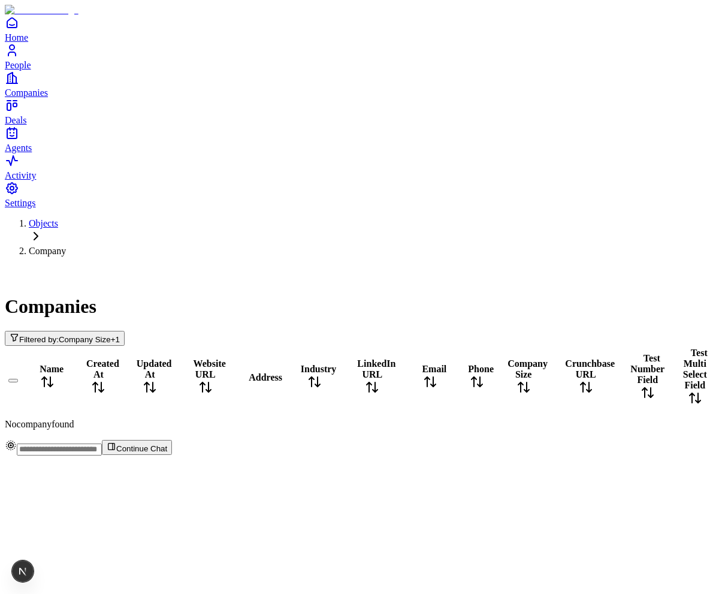
click at [111, 335] on span "Company Size" at bounding box center [85, 339] width 52 height 9
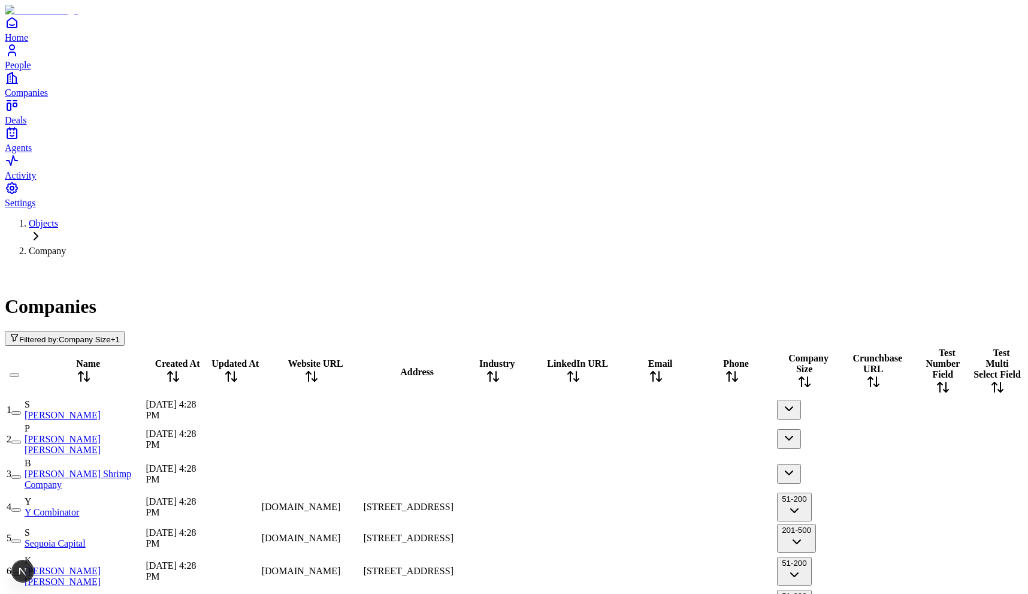
scroll to position [0, 653]
click at [111, 335] on span "Company Size" at bounding box center [85, 339] width 52 height 9
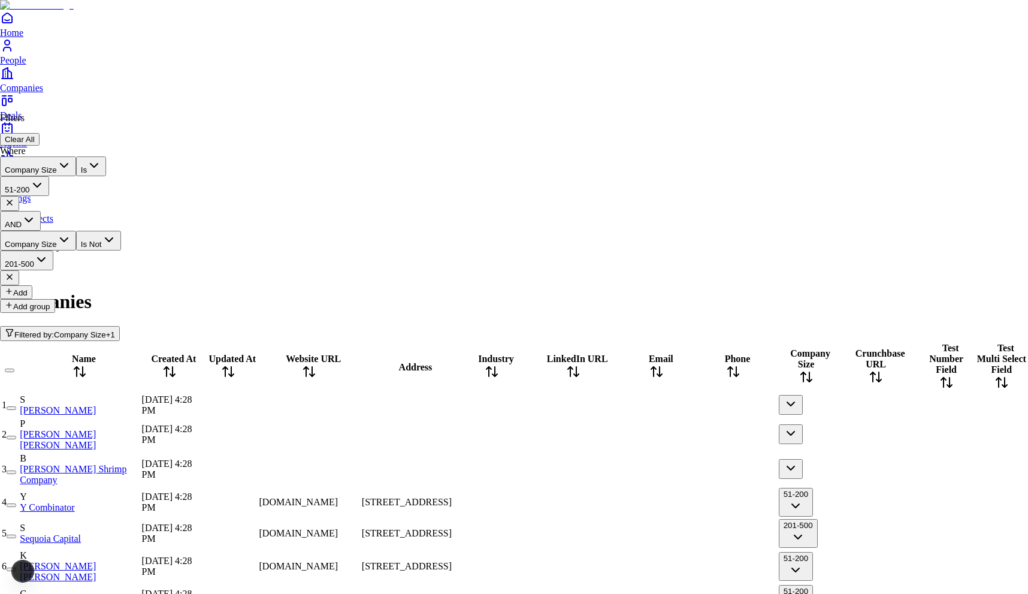
click at [19, 270] on button at bounding box center [9, 277] width 19 height 15
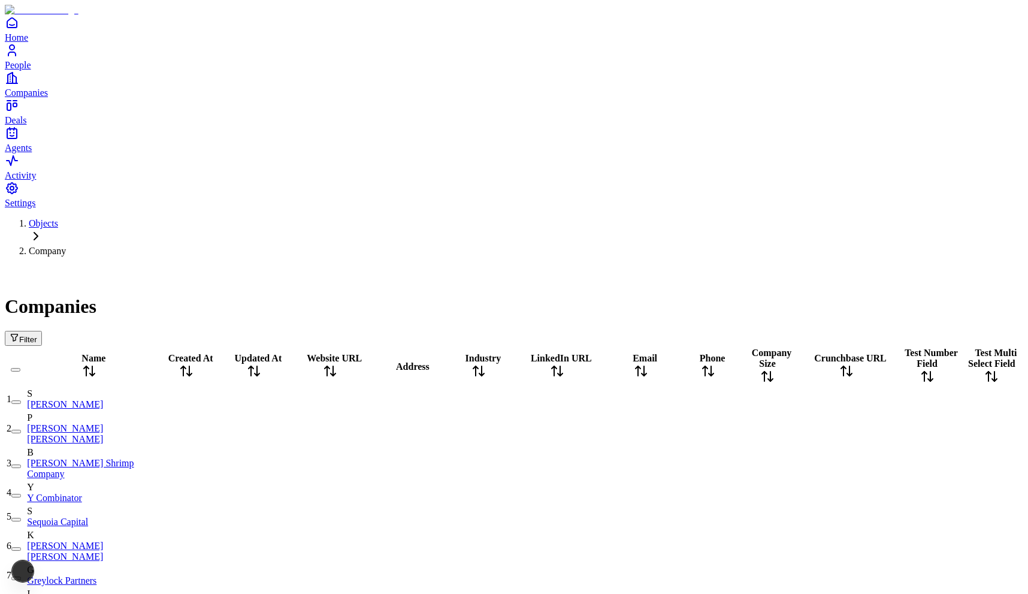
click at [37, 335] on span "Filter" at bounding box center [28, 339] width 18 height 9
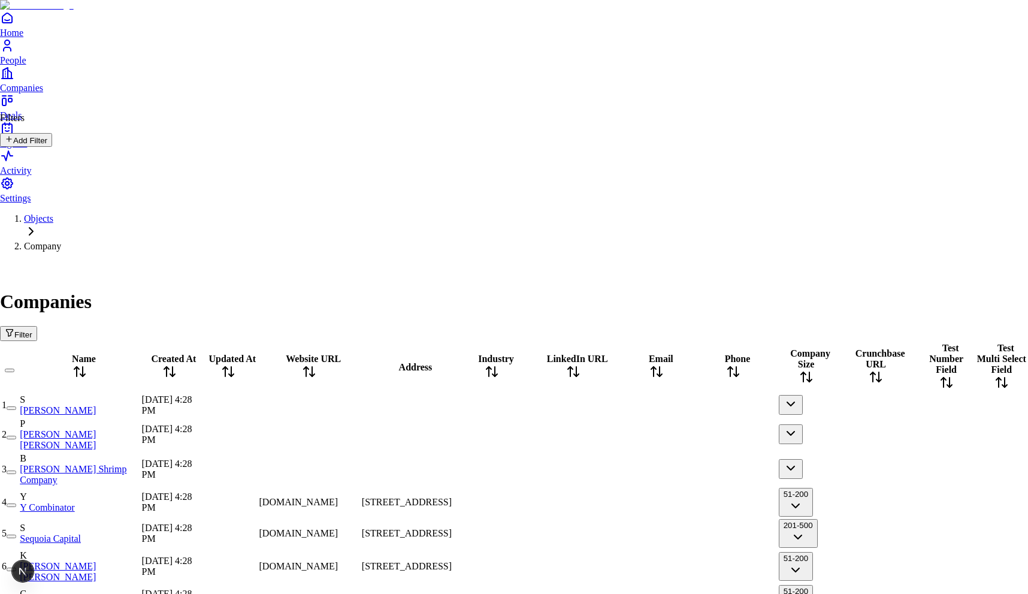
click at [52, 146] on button "Add Filter" at bounding box center [26, 140] width 52 height 14
click at [46, 163] on button "Name" at bounding box center [23, 166] width 46 height 20
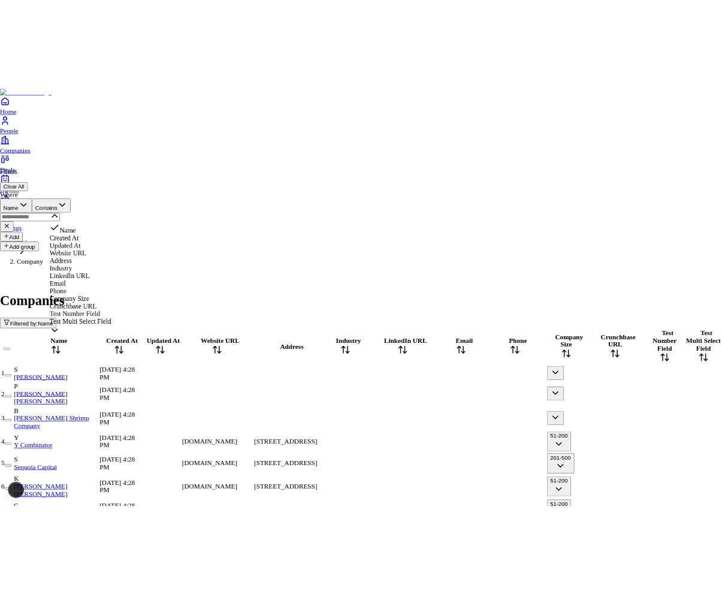
scroll to position [40, 0]
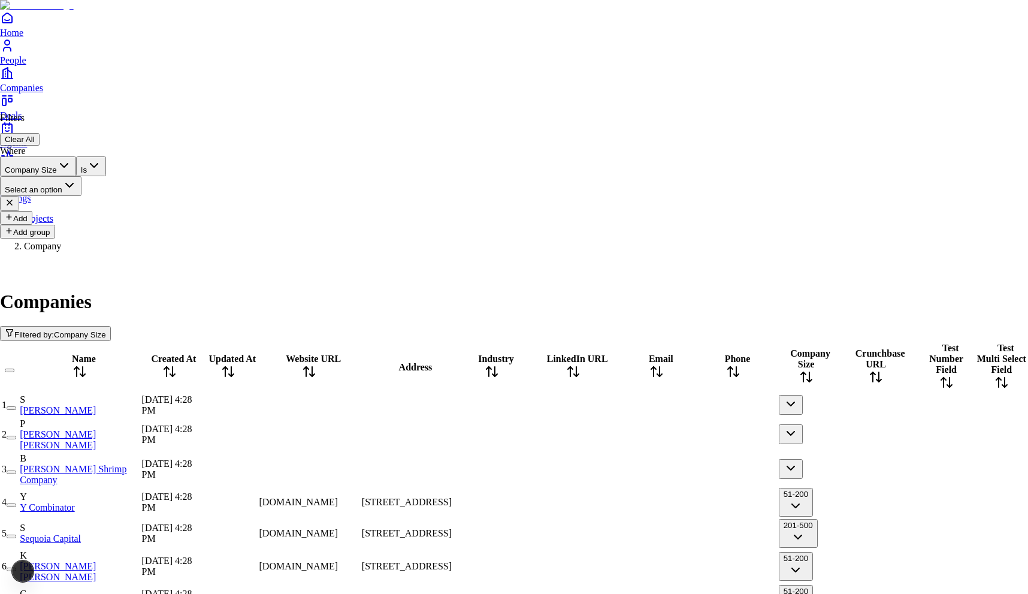
click at [106, 169] on button "Is" at bounding box center [91, 166] width 30 height 20
click at [81, 176] on button "Select an option" at bounding box center [40, 186] width 81 height 20
click at [106, 113] on div "Filters Clear All Where Company Size Is 201-500 Add Add group" at bounding box center [53, 176] width 106 height 126
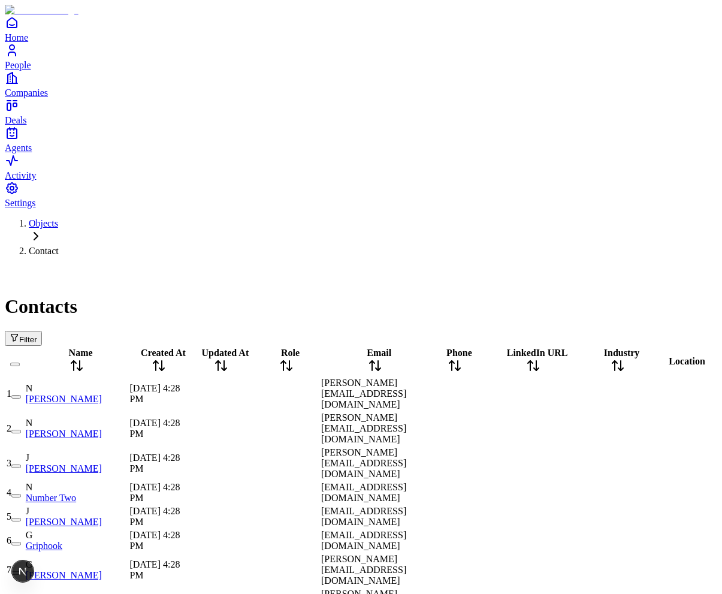
click at [37, 335] on span "Filter" at bounding box center [28, 339] width 18 height 9
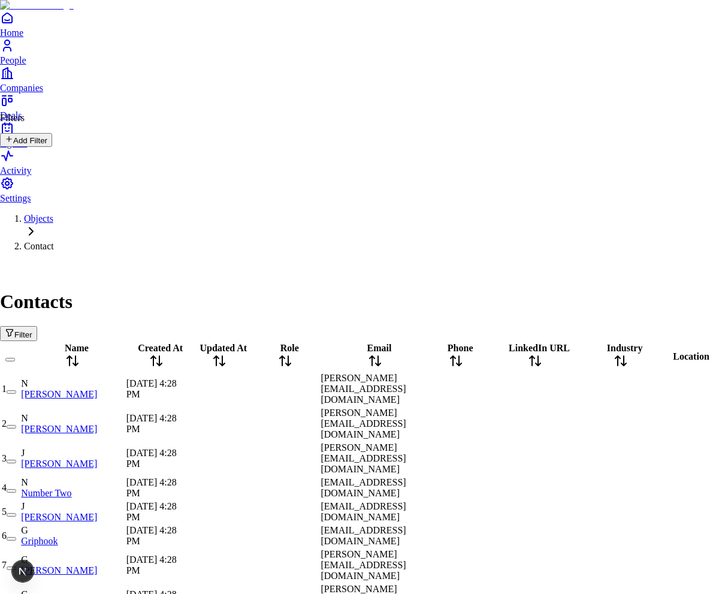
click at [52, 147] on button "Add Filter" at bounding box center [26, 140] width 52 height 14
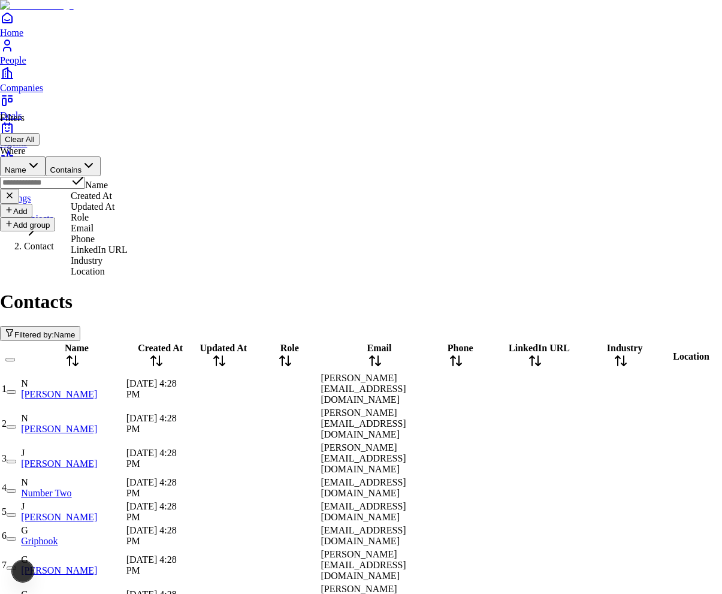
click at [46, 162] on button "Name" at bounding box center [23, 166] width 46 height 20
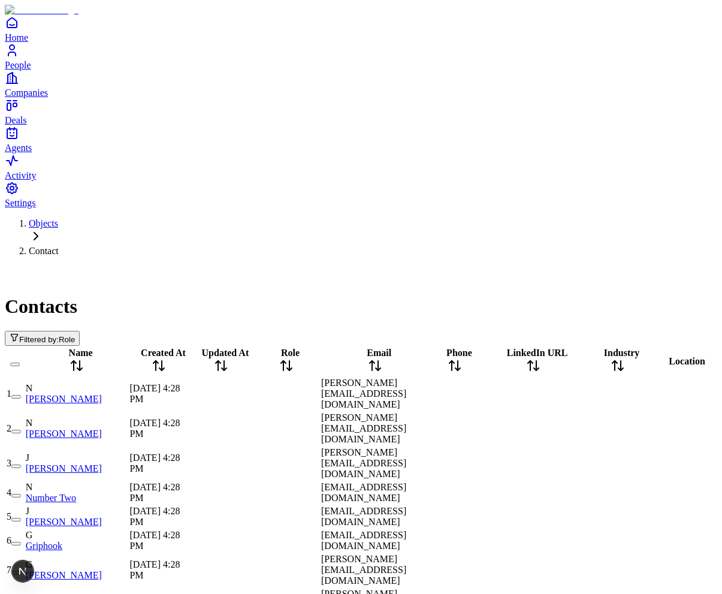
scroll to position [1427, 0]
click at [90, 266] on div "Contacts Filtered by: Role" at bounding box center [361, 306] width 712 height 80
click at [59, 335] on span "Filtered by:" at bounding box center [39, 339] width 40 height 9
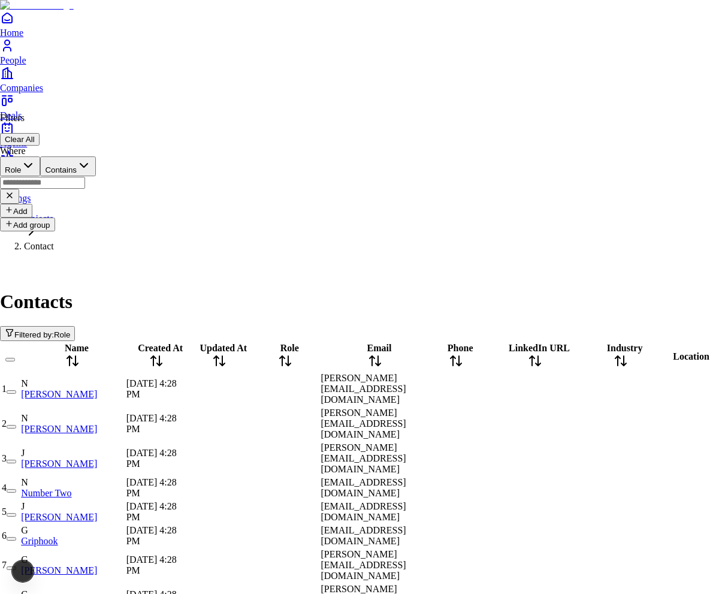
click at [85, 177] on input "text" at bounding box center [42, 183] width 85 height 12
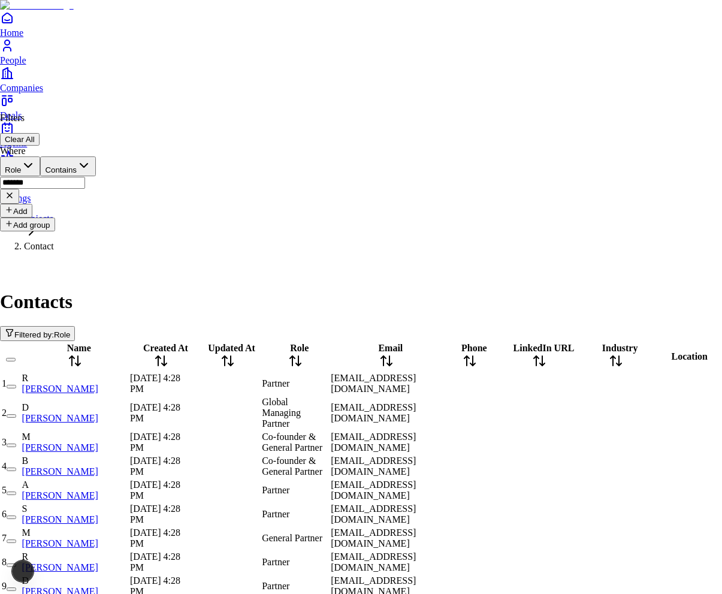
scroll to position [573, 0]
type input "*******"
click at [368, 84] on html "Home People Companies Deals Agents Activity Settings Objects Contact Contacts F…" at bounding box center [361, 605] width 722 height 1210
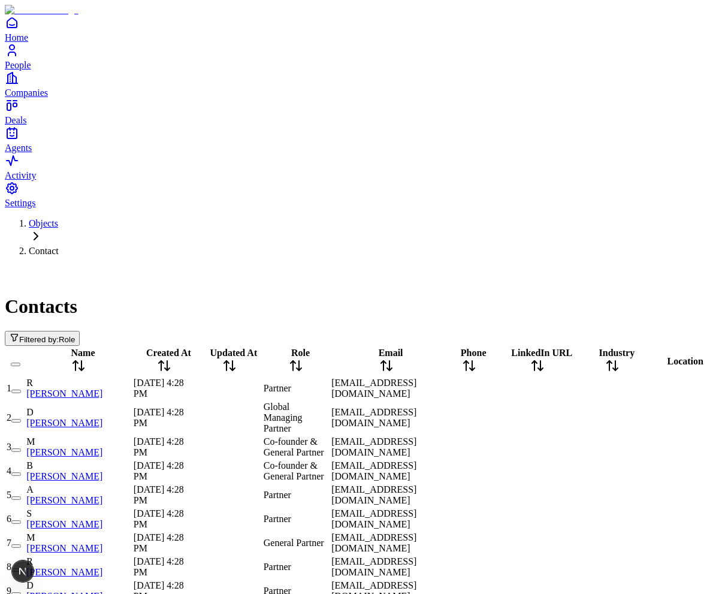
scroll to position [573, 183]
click at [59, 335] on span "Filtered by:" at bounding box center [39, 339] width 40 height 9
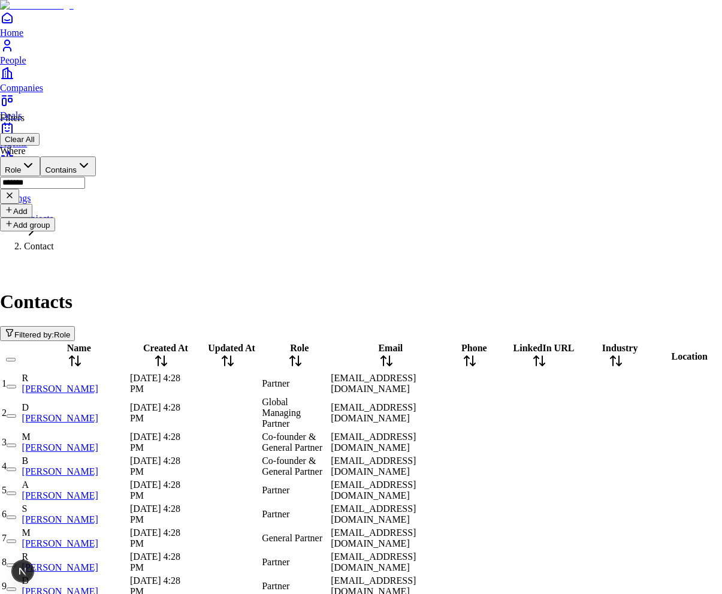
click at [47, 188] on div "Where Role Contains ******* Add" at bounding box center [48, 182] width 96 height 72
click at [32, 204] on button "Add" at bounding box center [16, 211] width 32 height 14
click at [85, 177] on input "*******" at bounding box center [42, 183] width 85 height 12
click at [85, 244] on input "text" at bounding box center [42, 250] width 85 height 12
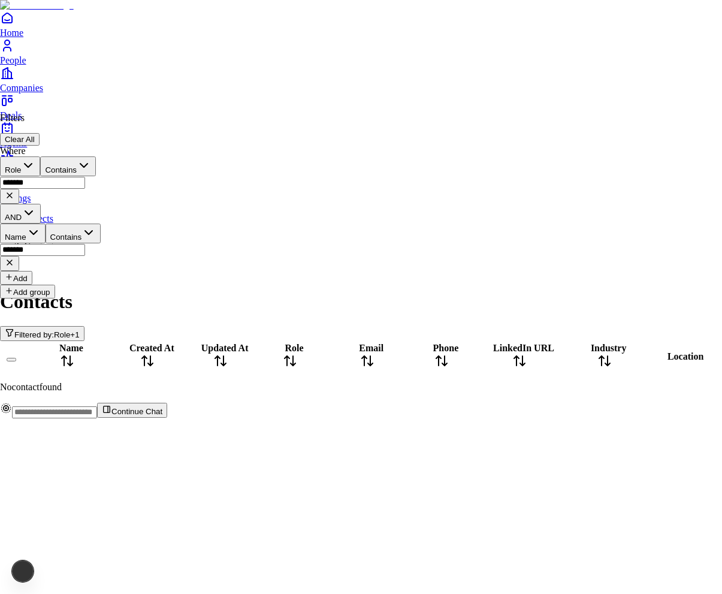
scroll to position [0, 183]
type input "*******"
click at [355, 87] on html "Home People Companies Deals Agents Activity Settings Objects Contact Contacts F…" at bounding box center [361, 214] width 722 height 428
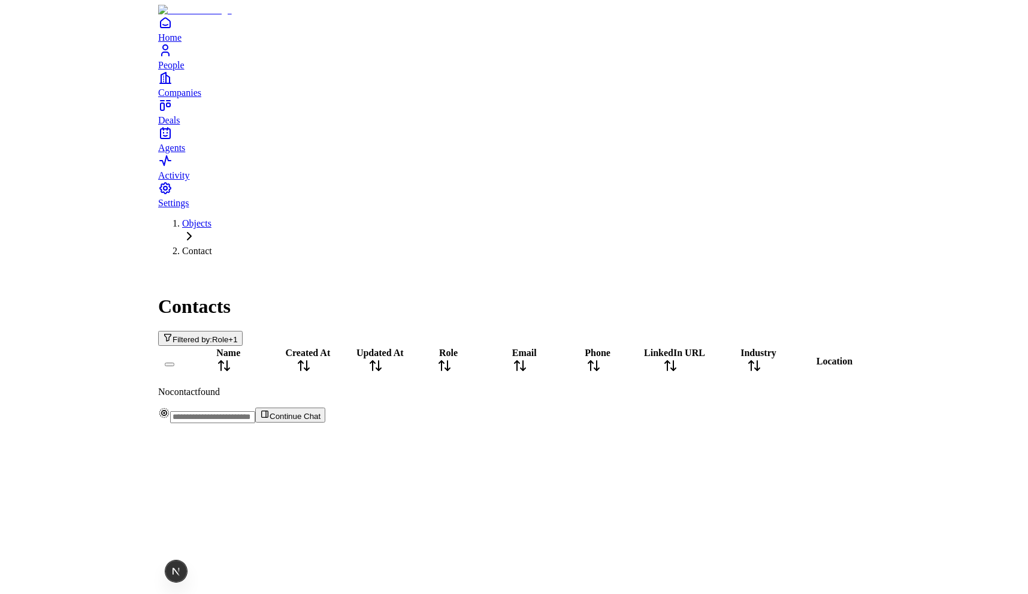
scroll to position [0, 134]
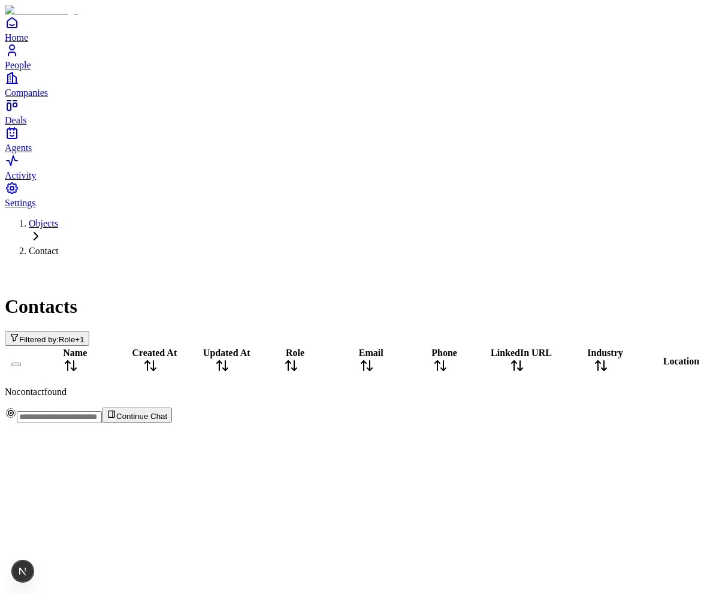
click at [95, 266] on div "Contacts Filtered by: Role + 1" at bounding box center [361, 306] width 712 height 80
click at [59, 335] on span "Filtered by:" at bounding box center [39, 339] width 40 height 9
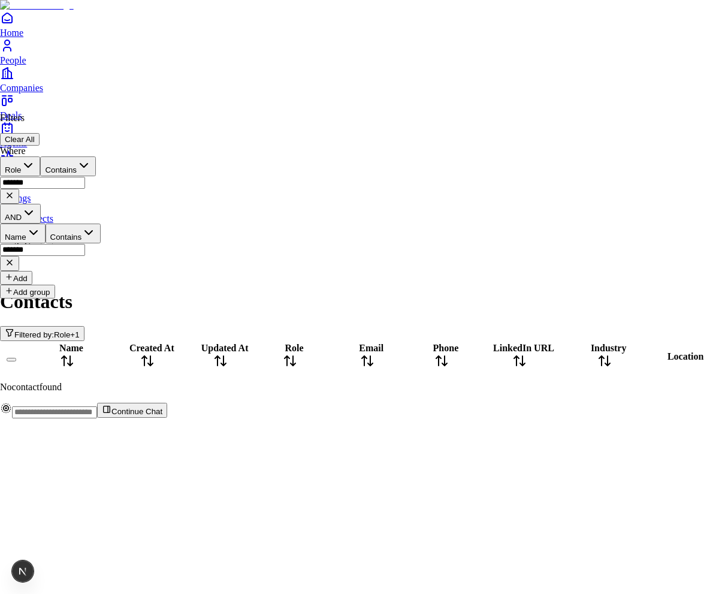
click at [46, 223] on button "Name" at bounding box center [23, 233] width 46 height 20
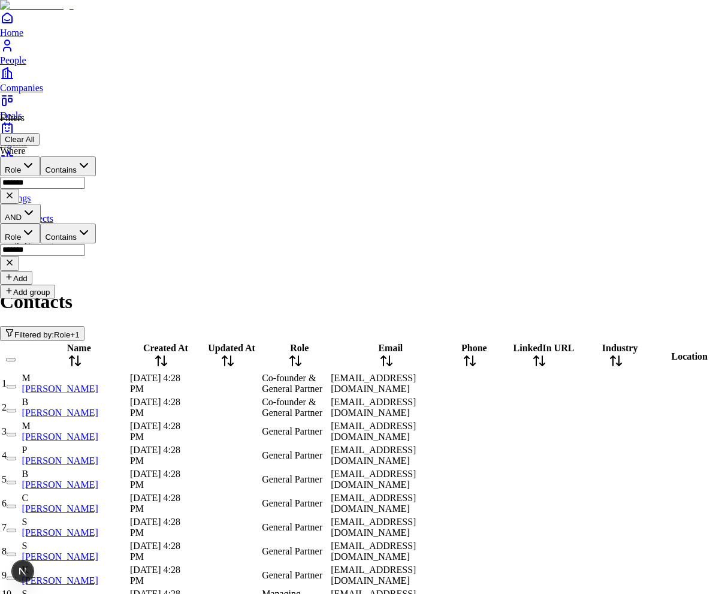
click at [301, 484] on html "Home People Companies Deals Agents Activity Settings Objects Contact Contacts F…" at bounding box center [361, 318] width 722 height 637
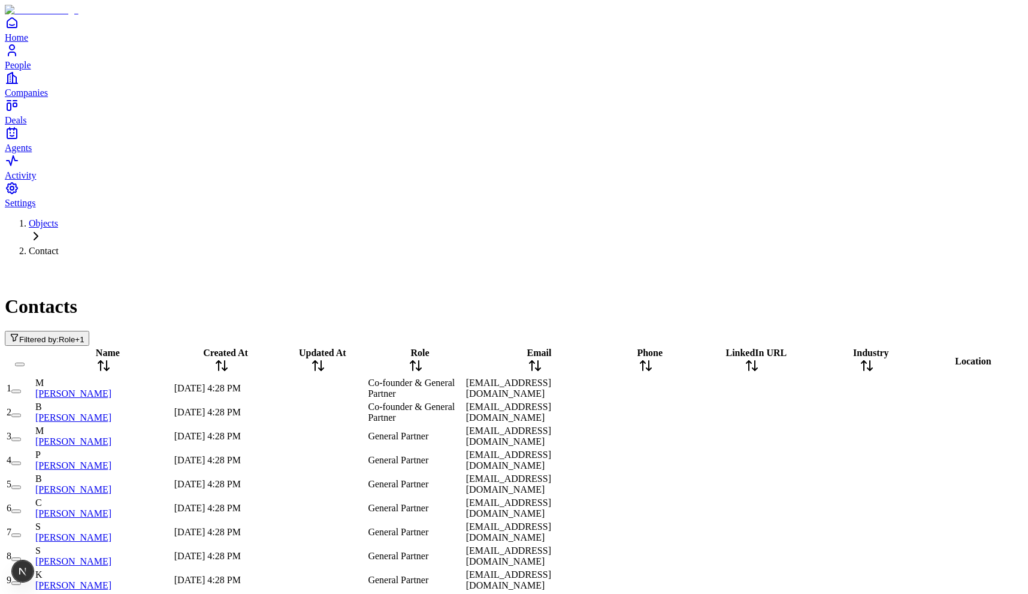
scroll to position [0, 0]
click at [75, 335] on span "Role" at bounding box center [67, 339] width 16 height 9
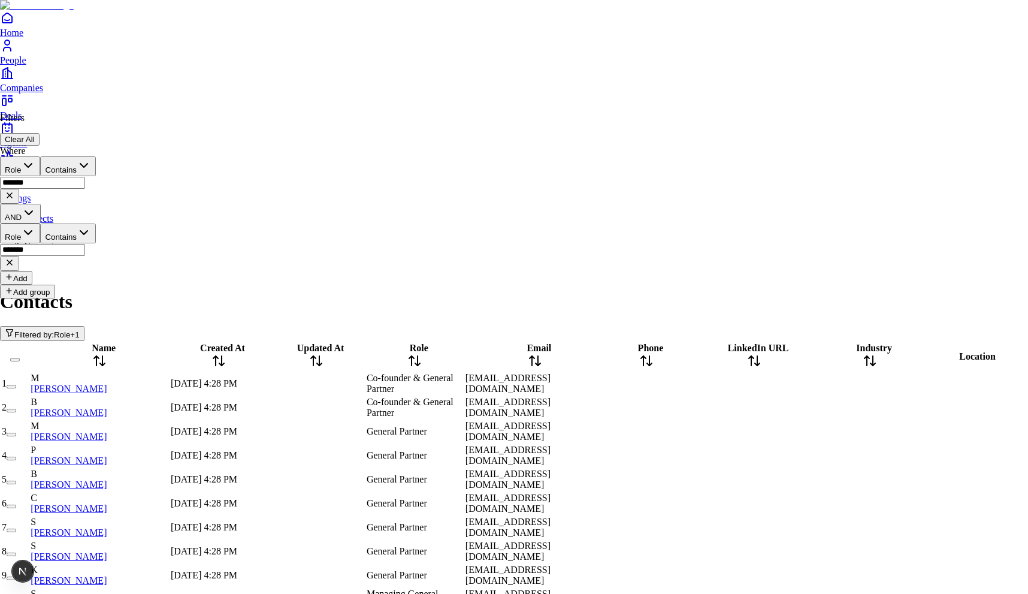
click at [209, 81] on html "Home People Companies Deals Agents Activity Settings Objects Contact Contacts F…" at bounding box center [514, 318] width 1028 height 637
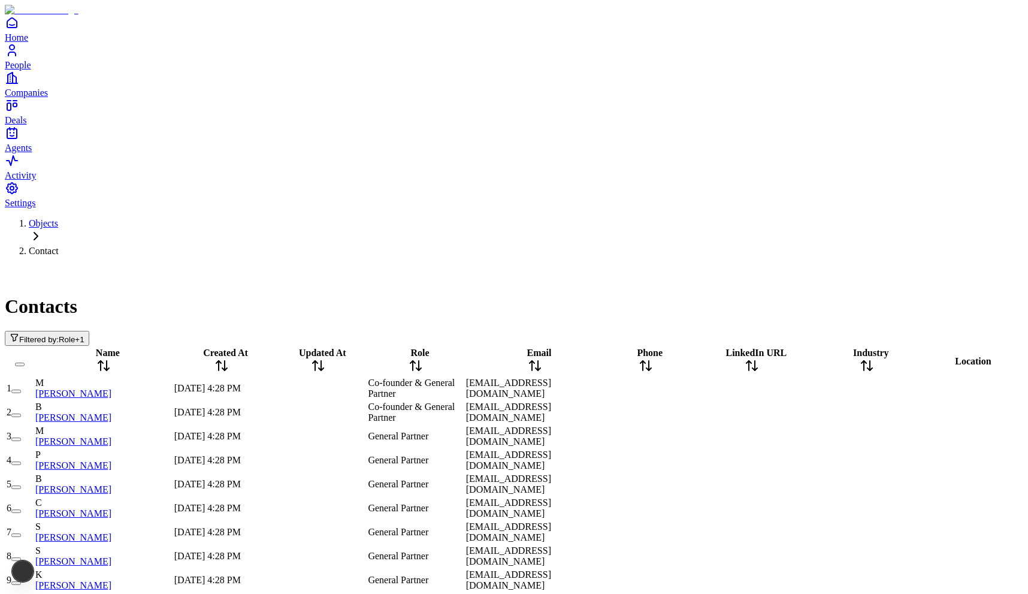
click at [59, 335] on span "Filtered by:" at bounding box center [39, 339] width 40 height 9
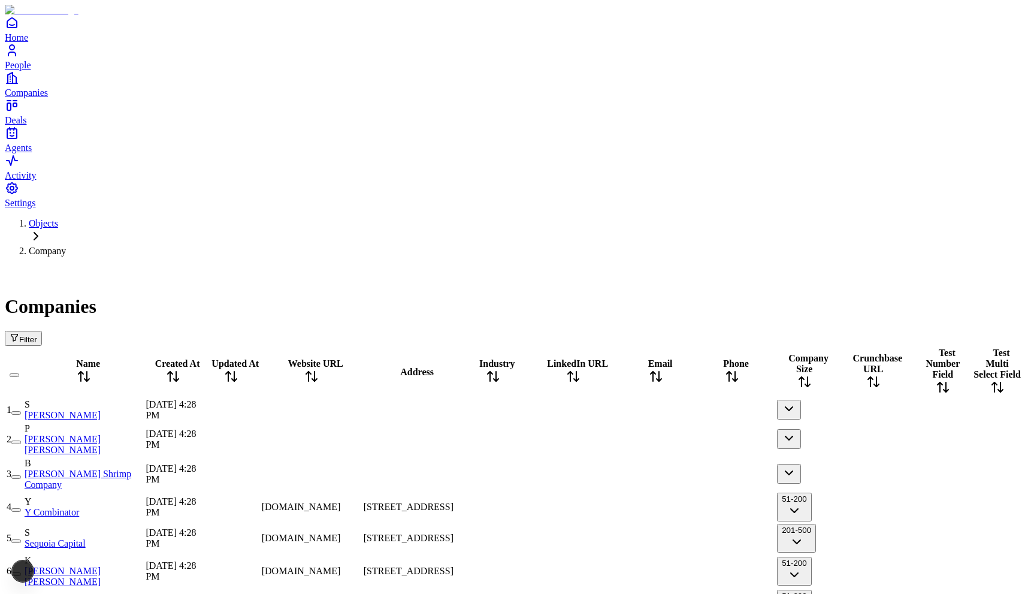
click at [42, 331] on button "Filter" at bounding box center [23, 338] width 37 height 15
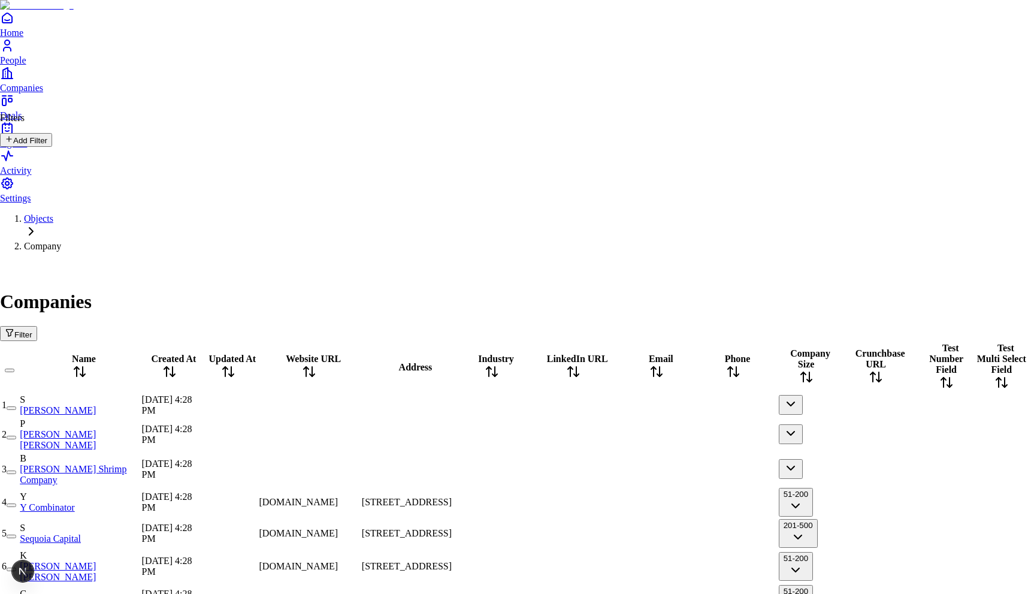
click at [52, 141] on button "Add Filter" at bounding box center [26, 140] width 52 height 14
click at [46, 156] on button "Name" at bounding box center [23, 166] width 46 height 20
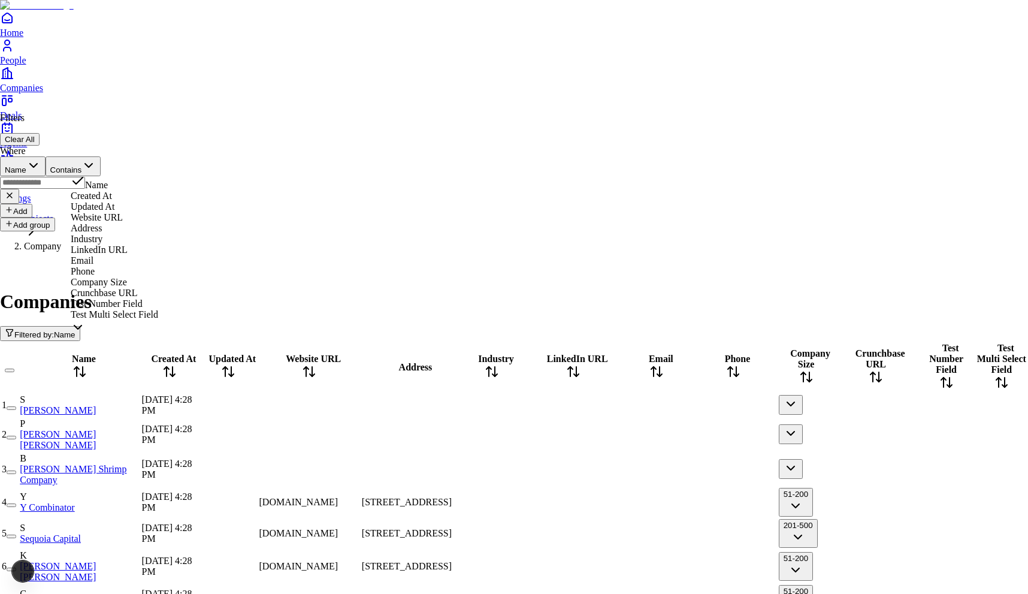
click at [85, 177] on input "text" at bounding box center [42, 183] width 85 height 12
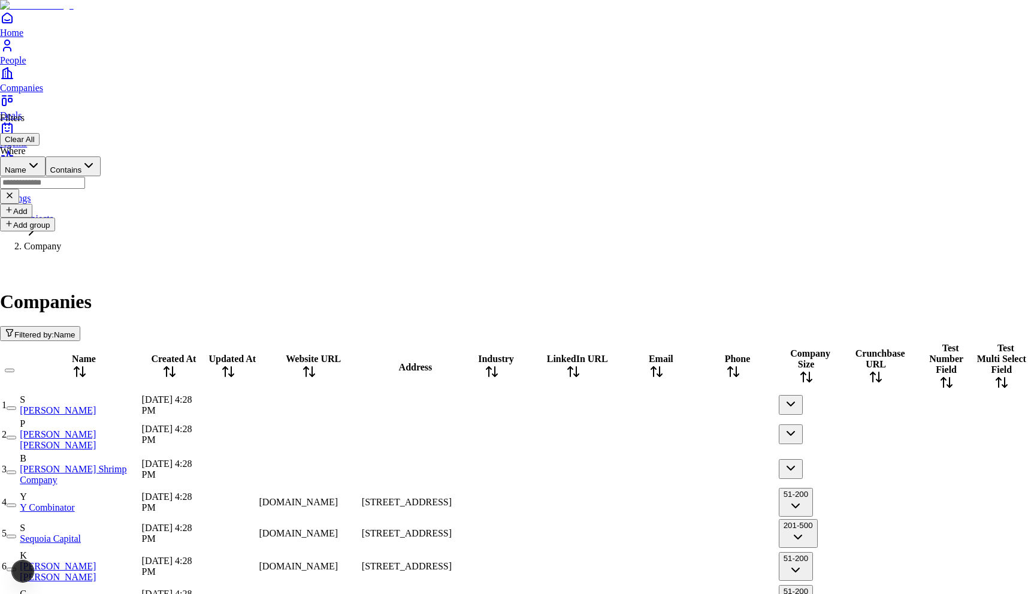
click at [85, 177] on input "text" at bounding box center [42, 183] width 85 height 12
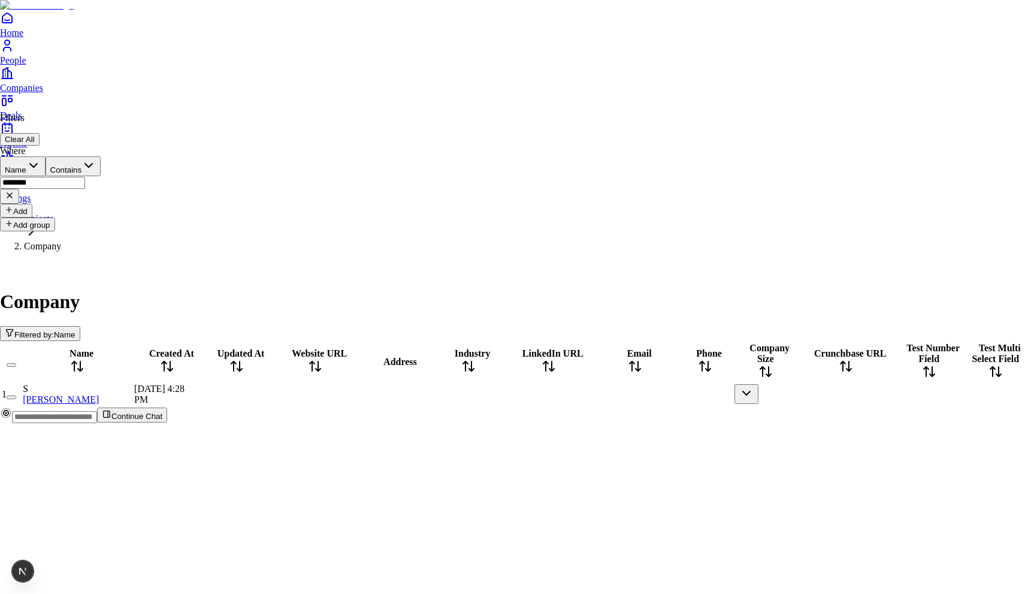
type input "********"
click at [32, 204] on button "Add" at bounding box center [16, 211] width 32 height 14
click at [46, 223] on button "Name" at bounding box center [23, 233] width 46 height 20
click at [85, 244] on input "text" at bounding box center [42, 250] width 85 height 12
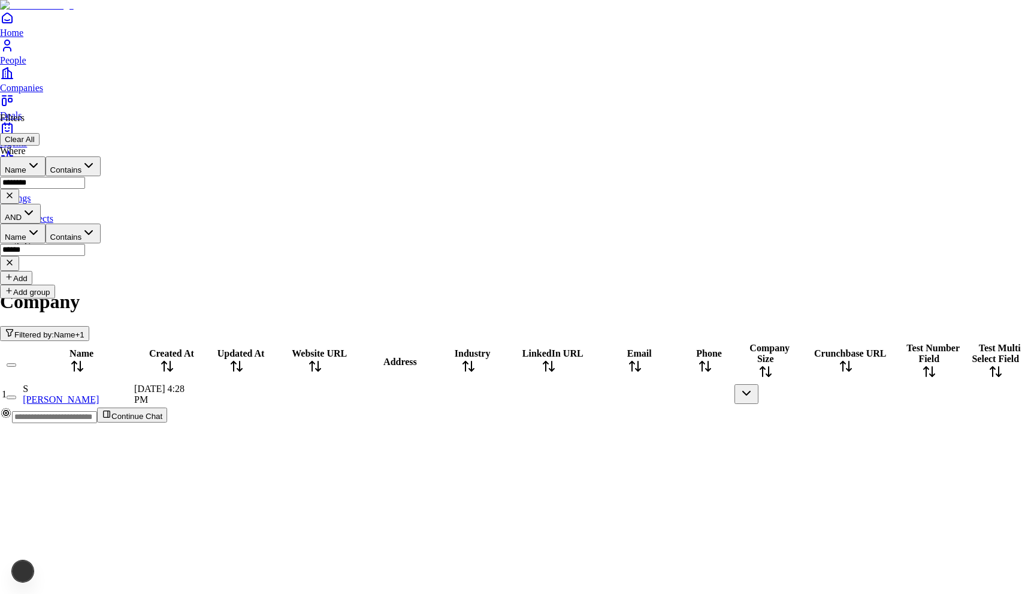
type input "******"
click at [46, 223] on button "Name" at bounding box center [23, 233] width 46 height 20
click at [85, 177] on input "********" at bounding box center [42, 183] width 85 height 12
click at [24, 243] on button "button" at bounding box center [12, 253] width 24 height 20
click at [314, 331] on html "Home People Companies Deals Agents Activity Settings Objects Company Company Fi…" at bounding box center [514, 216] width 1028 height 432
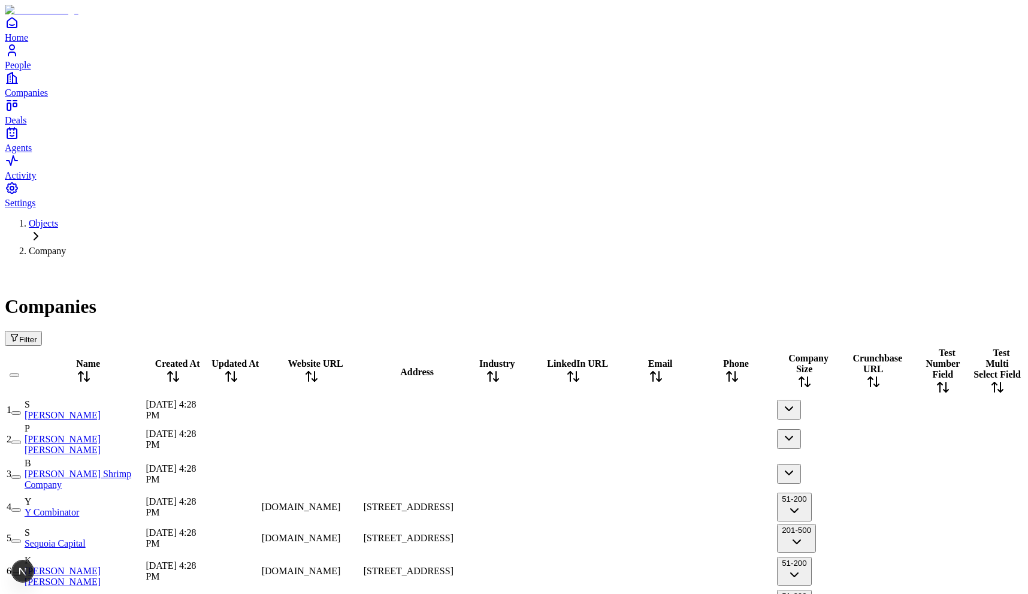
scroll to position [0, 640]
click at [37, 335] on span "Filter" at bounding box center [28, 339] width 18 height 9
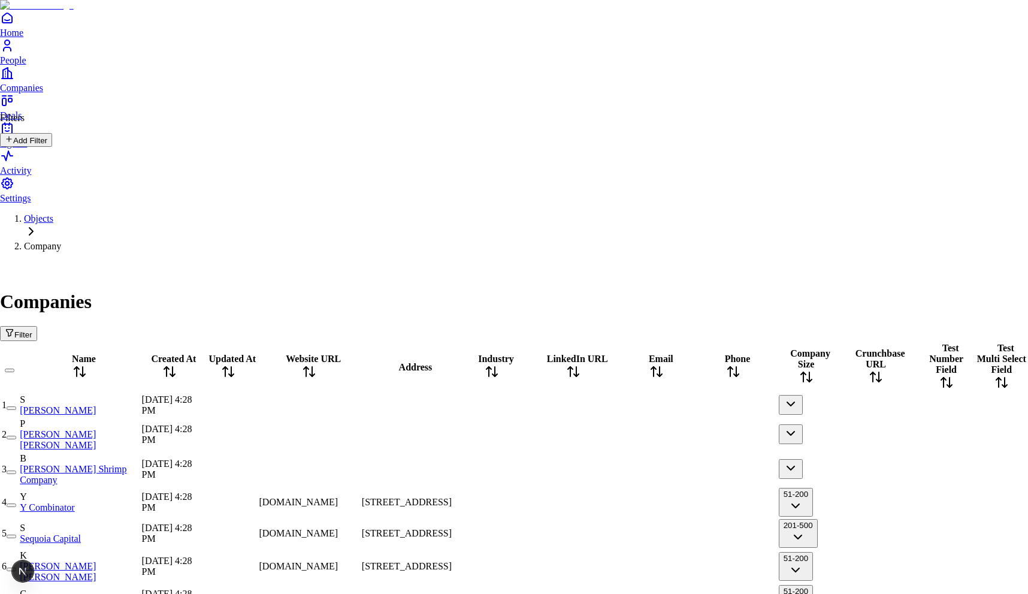
click at [52, 147] on button "Add Filter" at bounding box center [26, 140] width 52 height 14
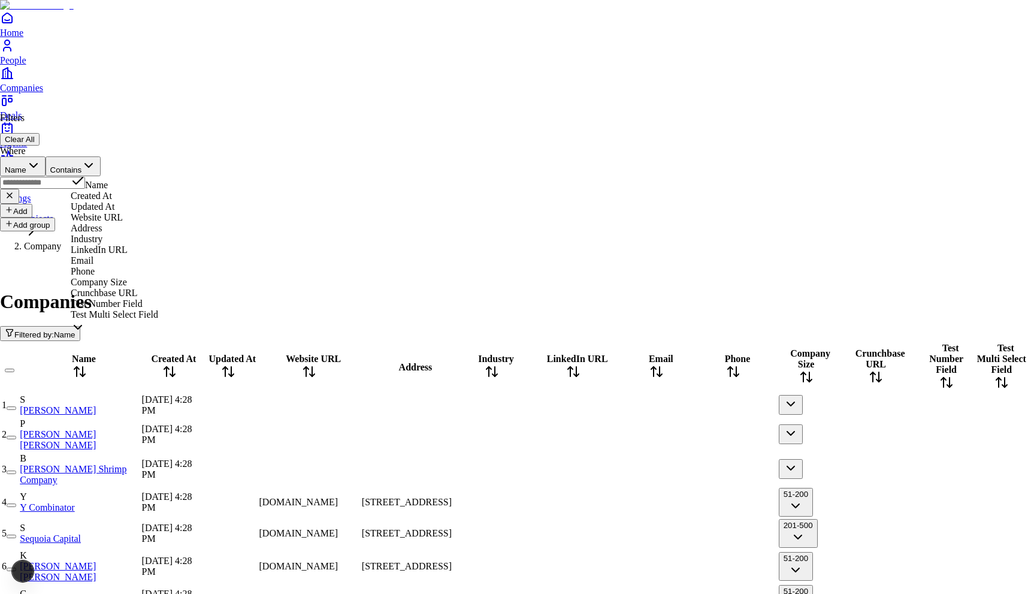
click at [46, 166] on button "Name" at bounding box center [23, 166] width 46 height 20
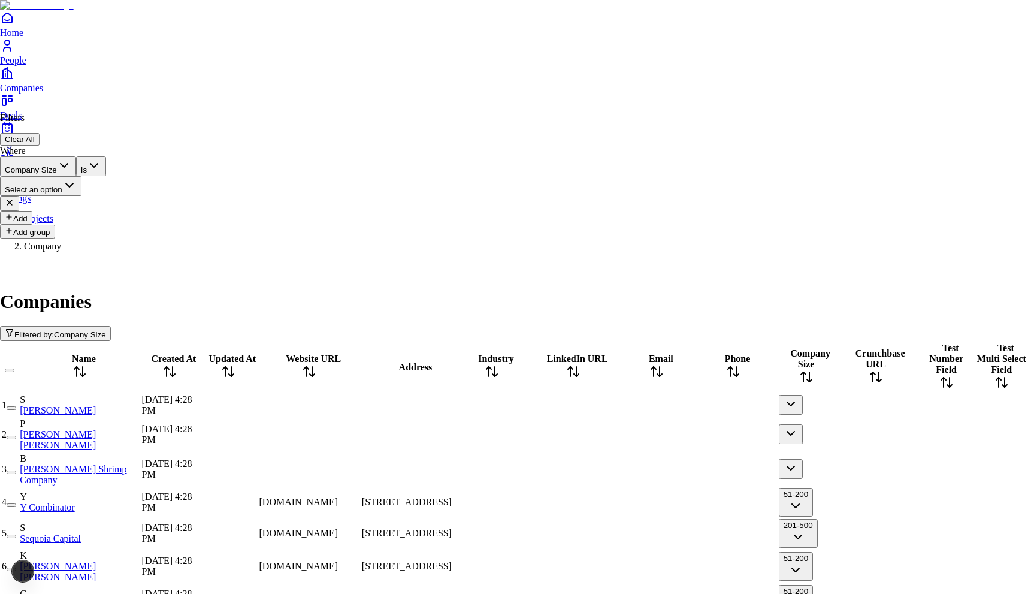
click at [81, 176] on button "Select an option" at bounding box center [40, 186] width 81 height 20
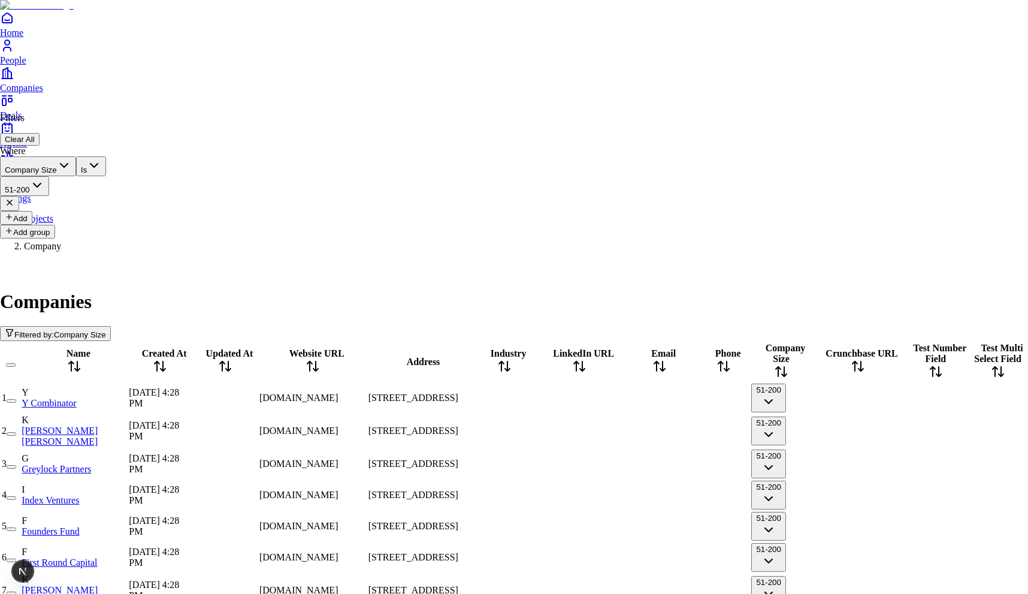
click at [32, 211] on button "Add" at bounding box center [16, 218] width 32 height 14
click at [35, 211] on button "AND" at bounding box center [20, 221] width 41 height 20
click at [101, 231] on button "Contains" at bounding box center [74, 241] width 56 height 20
click at [106, 198] on div "Where Company Size Is 51-200 OR Name Is Add" at bounding box center [53, 219] width 106 height 146
click at [85, 251] on input "text" at bounding box center [42, 257] width 85 height 12
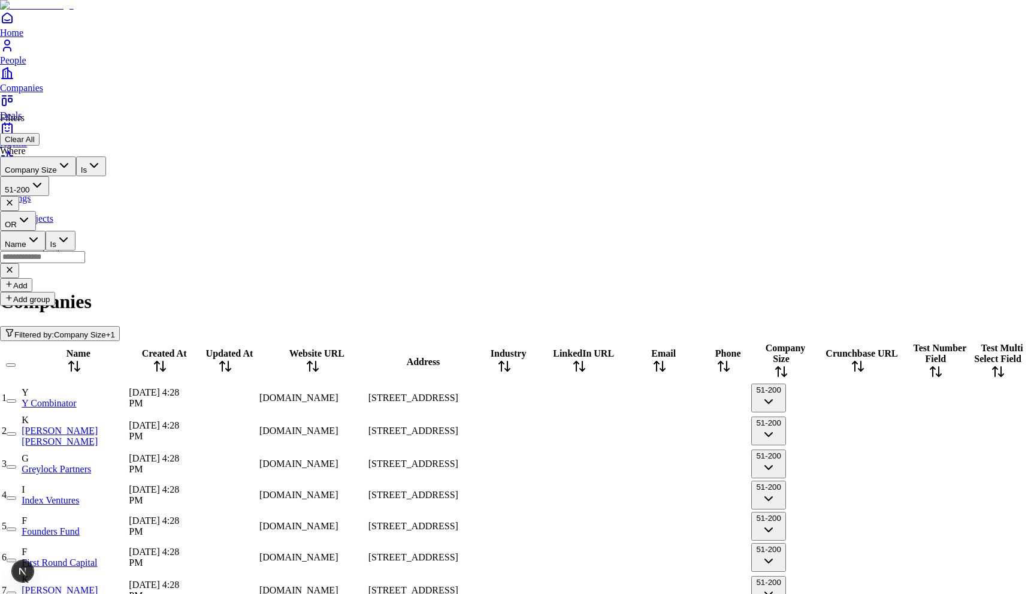
click at [41, 232] on icon "button" at bounding box center [33, 239] width 14 height 14
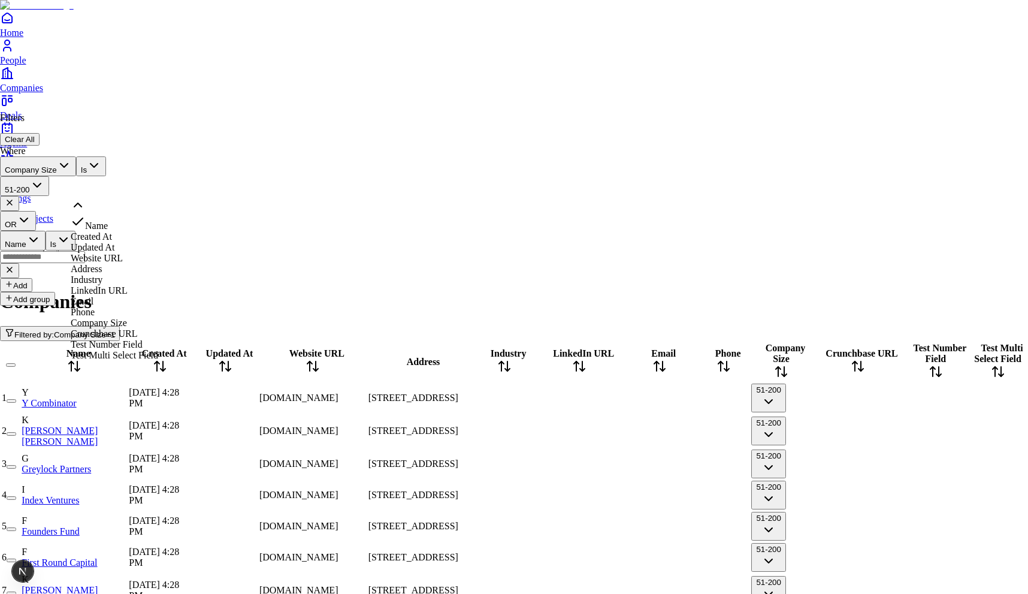
scroll to position [40, 0]
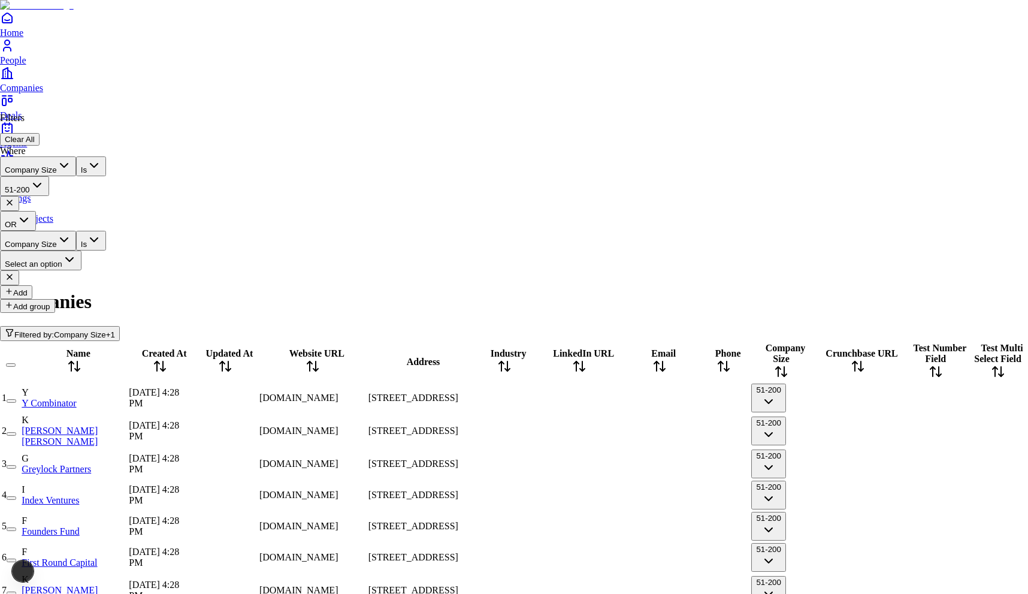
click at [81, 250] on button "Select an option" at bounding box center [40, 260] width 81 height 20
click at [507, 77] on html "Home People Companies Deals Agents Activity Settings Objects Company Companies …" at bounding box center [514, 476] width 1028 height 952
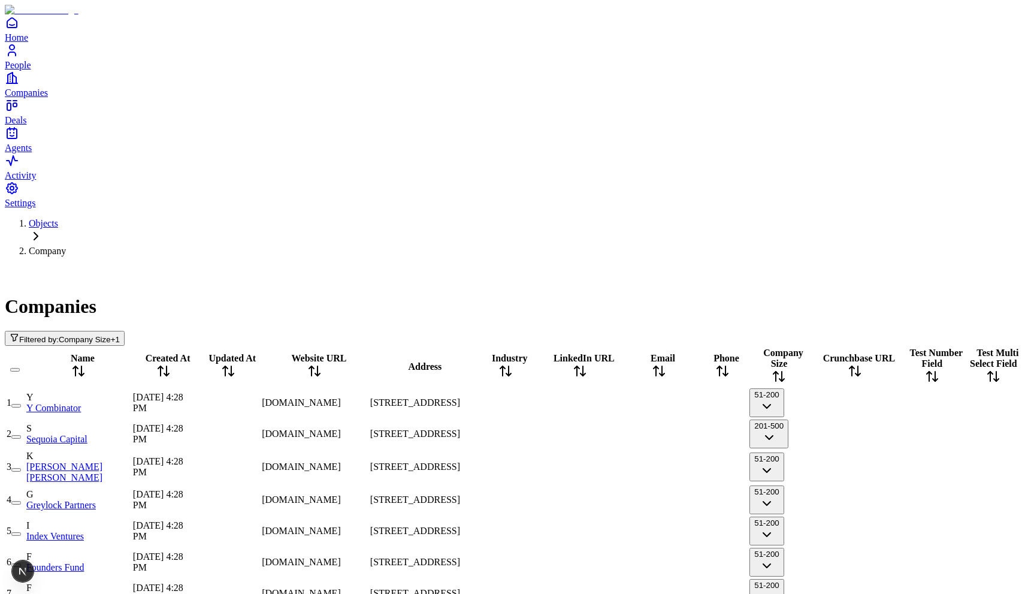
scroll to position [0, 0]
click at [118, 331] on button "Filtered by: Company Size + 1" at bounding box center [65, 338] width 120 height 15
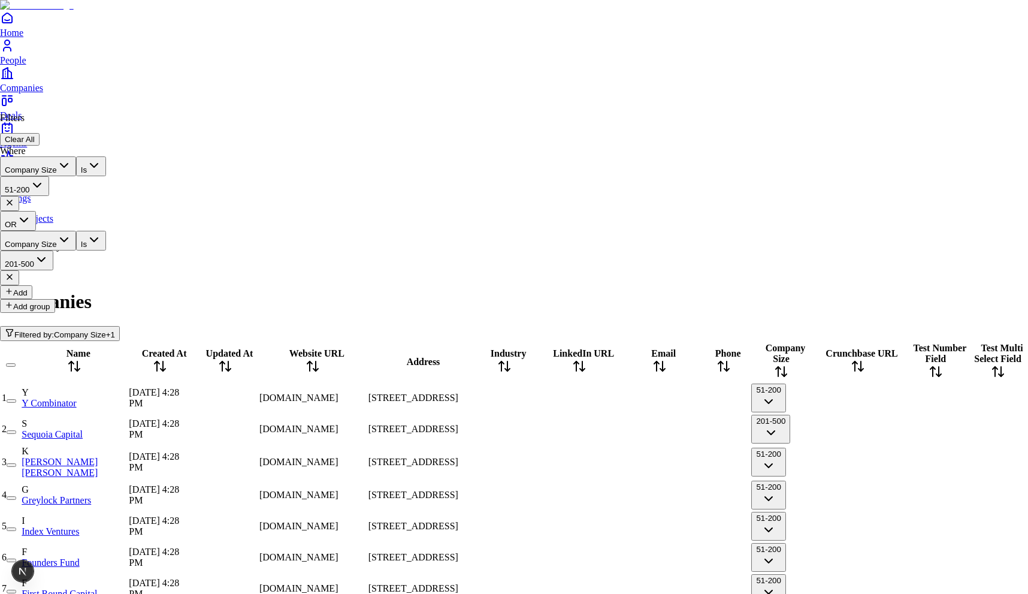
click at [40, 133] on button "Clear All" at bounding box center [20, 139] width 40 height 13
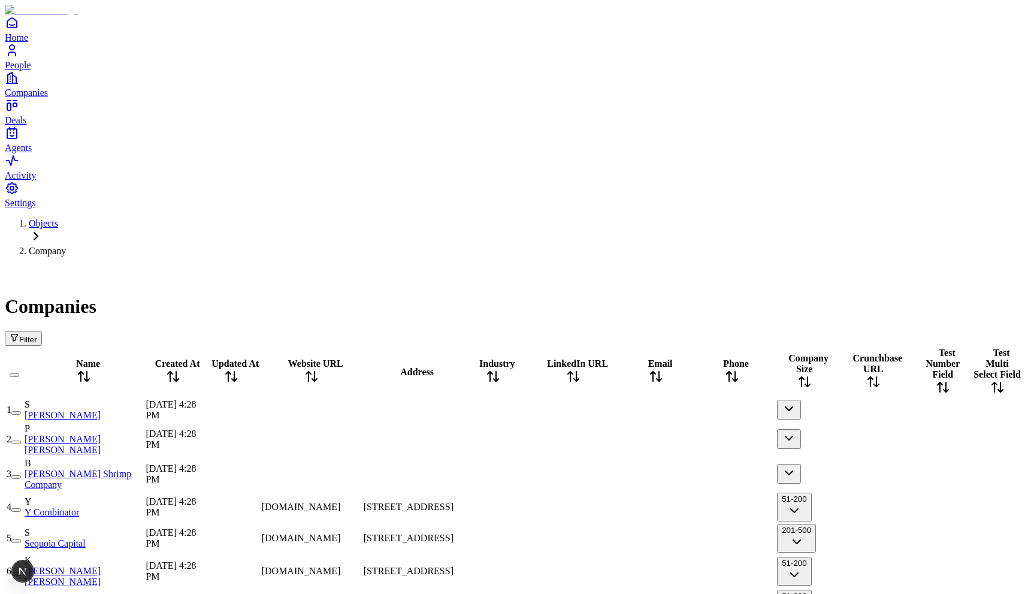
click at [361, 410] on div at bounding box center [311, 410] width 99 height 0
click at [529, 266] on div "Companies" at bounding box center [514, 292] width 1018 height 52
click at [37, 335] on span "Filter" at bounding box center [28, 339] width 18 height 9
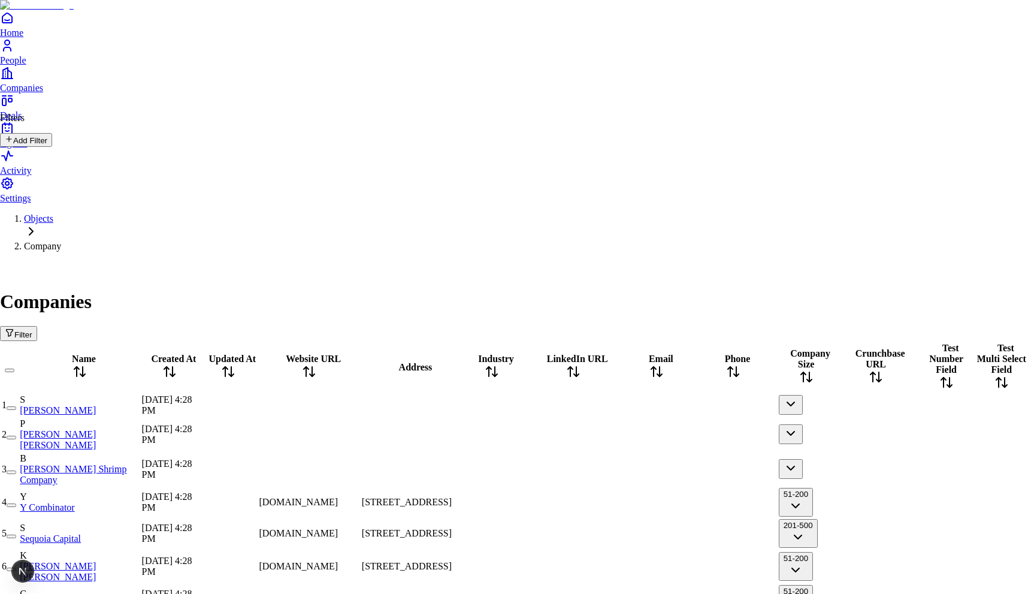
click at [52, 147] on button "Add Filter" at bounding box center [26, 140] width 52 height 14
click at [46, 160] on button "Name" at bounding box center [23, 166] width 46 height 20
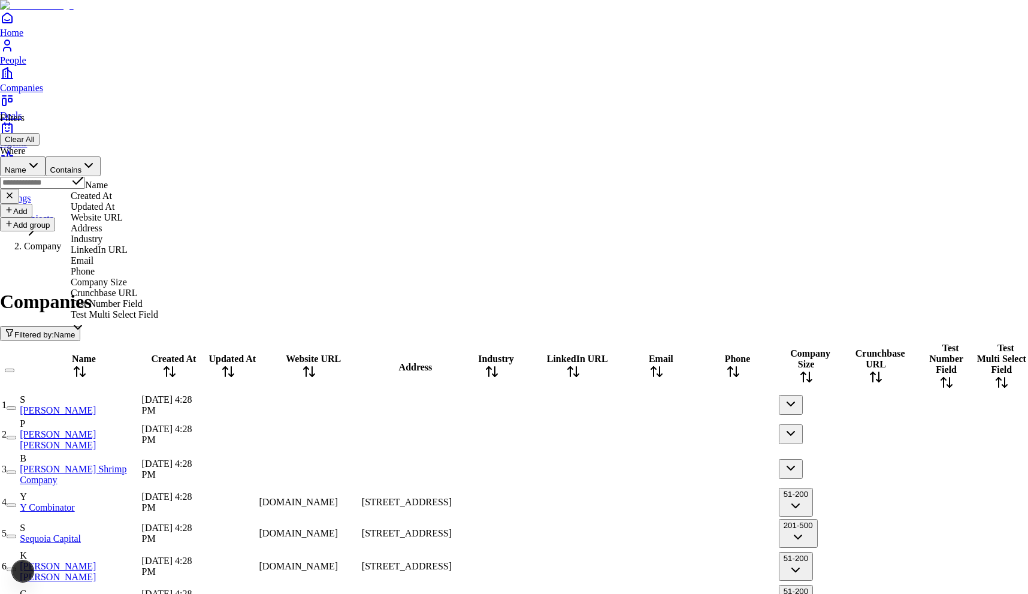
click at [46, 160] on button "Name" at bounding box center [23, 166] width 46 height 20
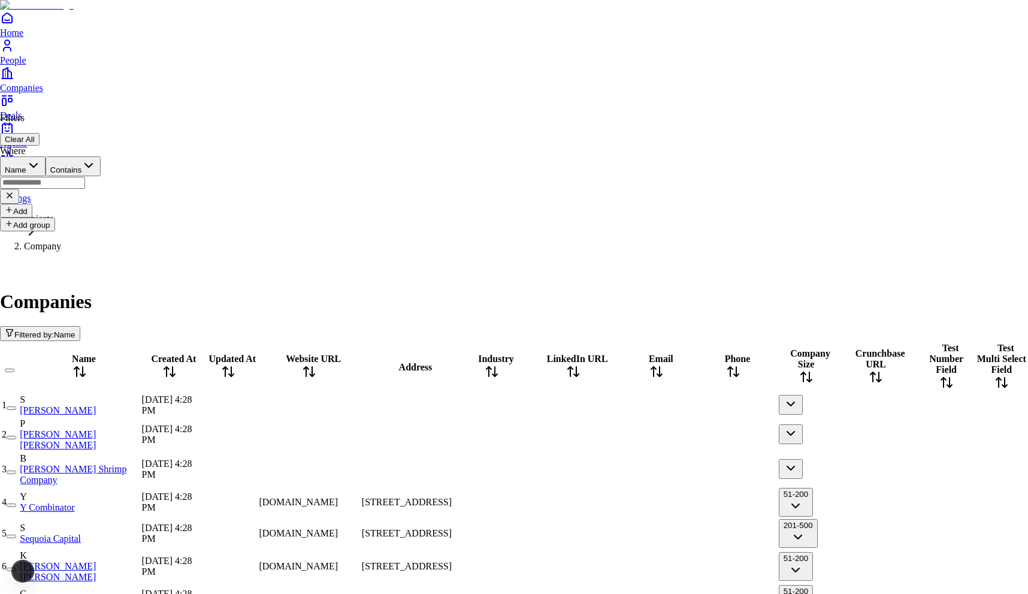
click at [85, 177] on input "text" at bounding box center [42, 183] width 85 height 12
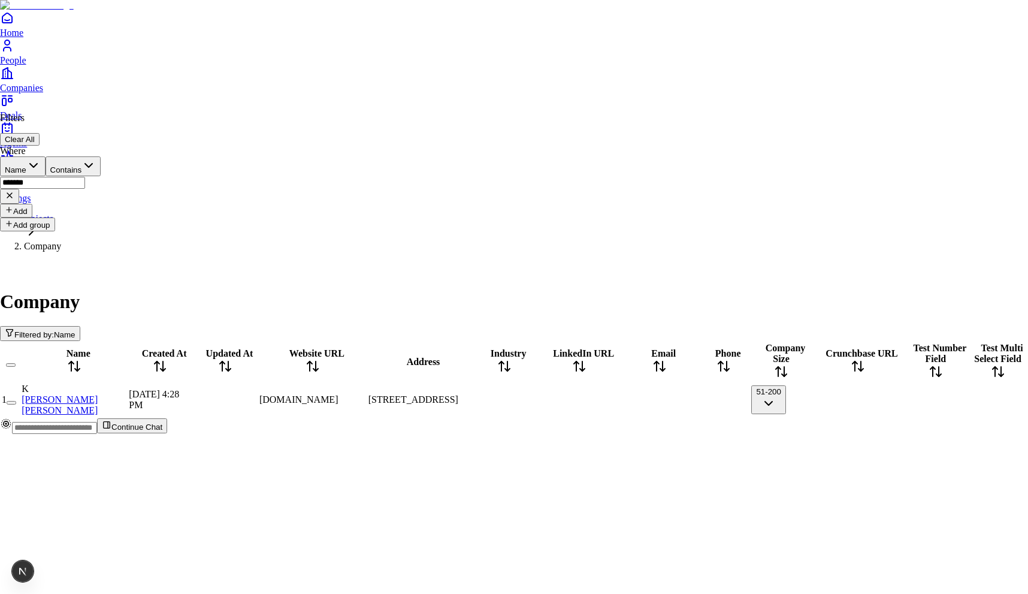
type input "*******"
click at [32, 204] on button "Add" at bounding box center [16, 211] width 32 height 14
click at [85, 244] on input "text" at bounding box center [42, 250] width 85 height 12
type input "*******"
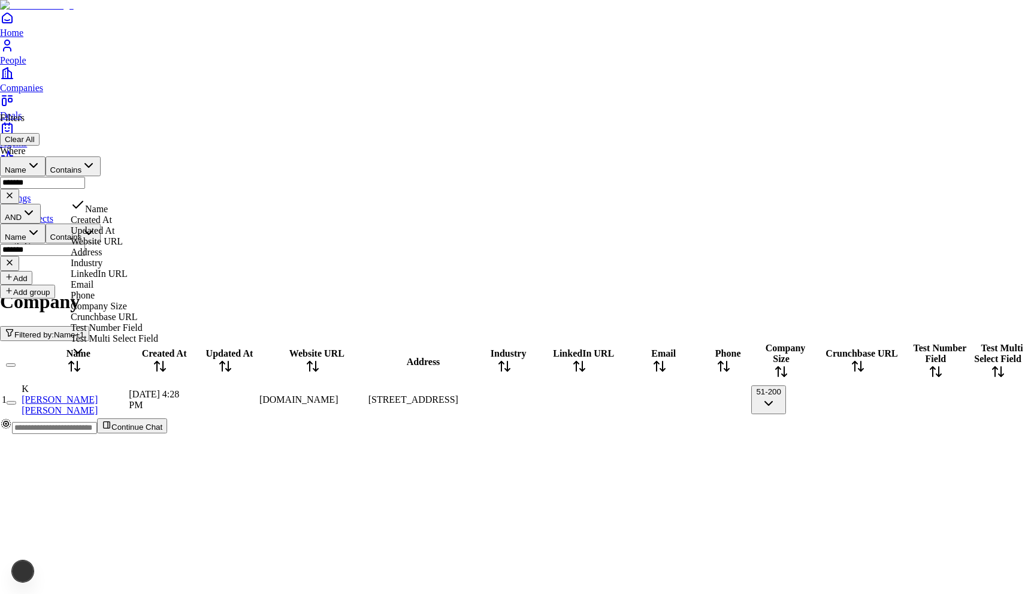
click at [41, 225] on icon "button" at bounding box center [33, 232] width 14 height 14
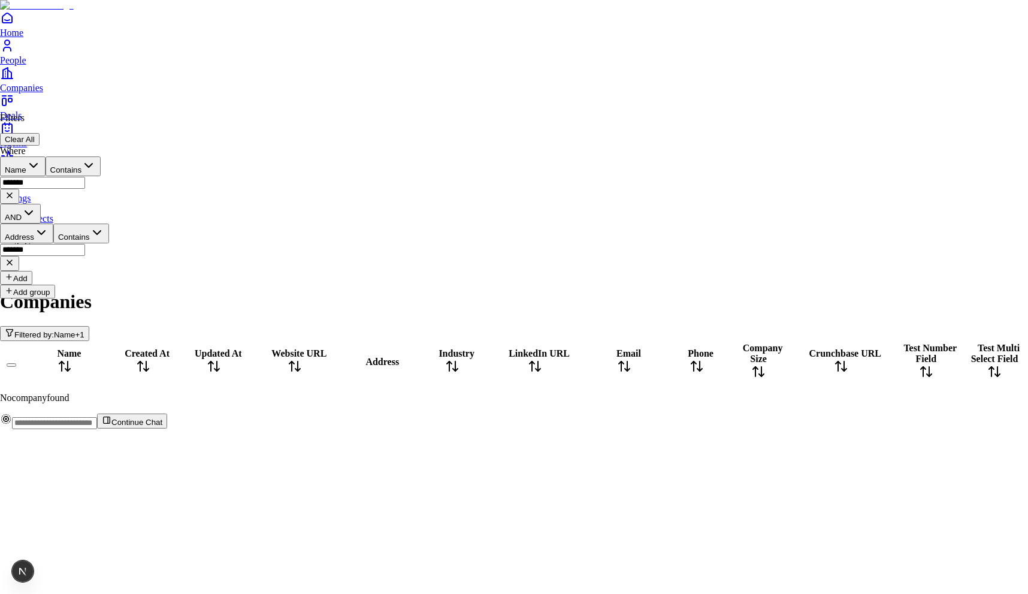
click at [85, 244] on input "*******" at bounding box center [42, 250] width 85 height 12
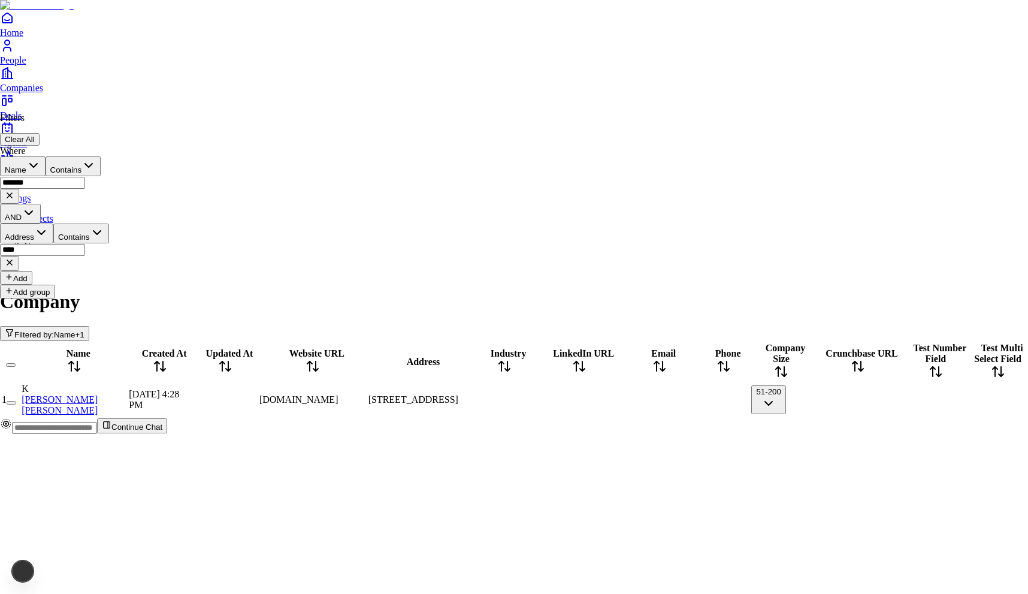
type input "****"
click at [41, 204] on button "AND" at bounding box center [20, 214] width 41 height 20
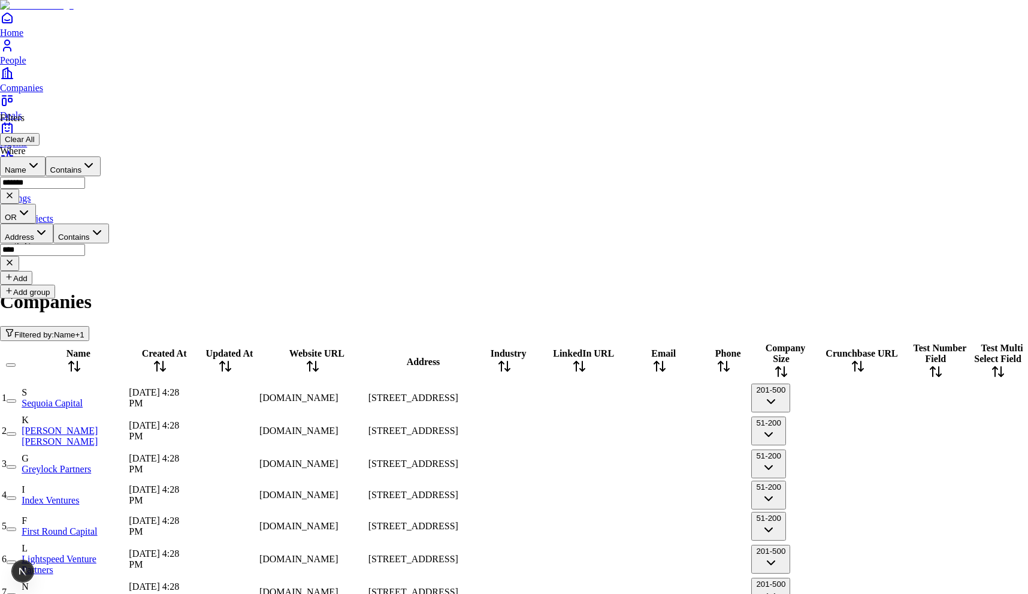
click at [400, 506] on html "Home People Companies Deals Agents Activity Settings Objects Company Companies …" at bounding box center [514, 350] width 1028 height 700
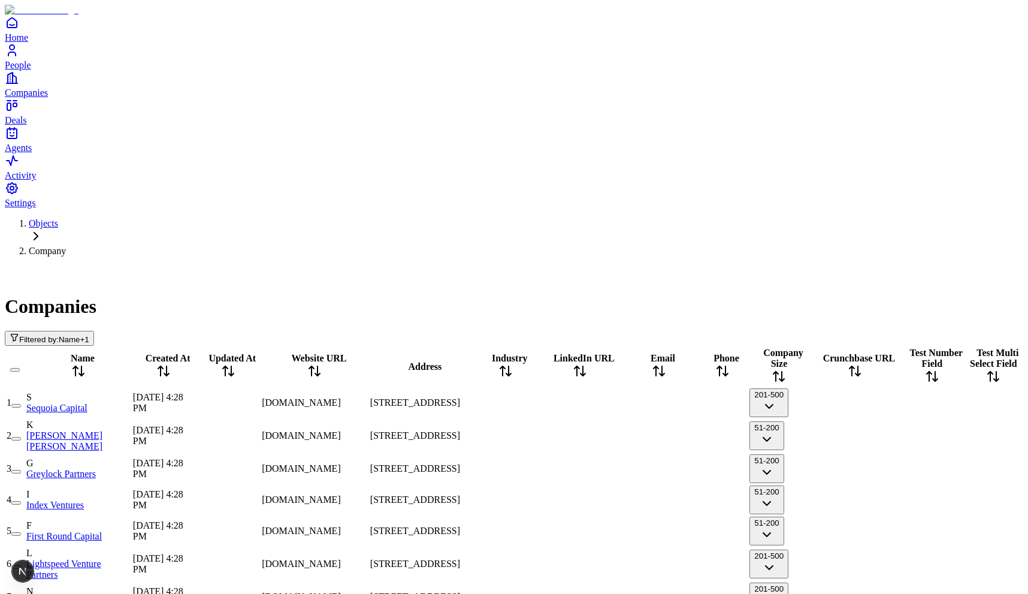
click at [121, 295] on h1 "Companies" at bounding box center [514, 306] width 1018 height 22
click at [113, 266] on div "Companies Filtered by: Name + 1" at bounding box center [514, 306] width 1018 height 80
click at [59, 335] on span "Filtered by:" at bounding box center [39, 339] width 40 height 9
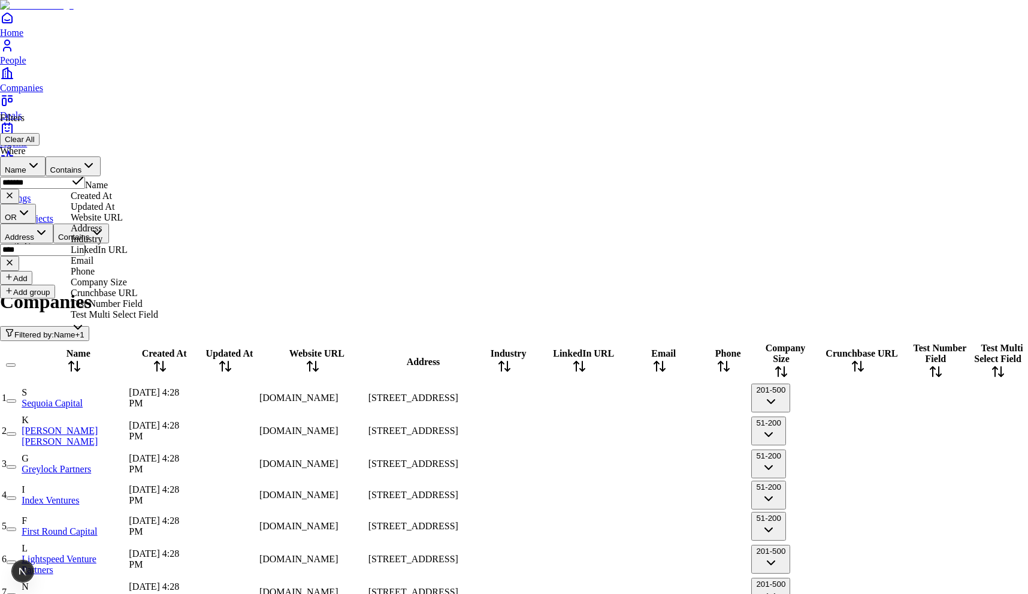
click at [46, 160] on button "Name" at bounding box center [23, 166] width 46 height 20
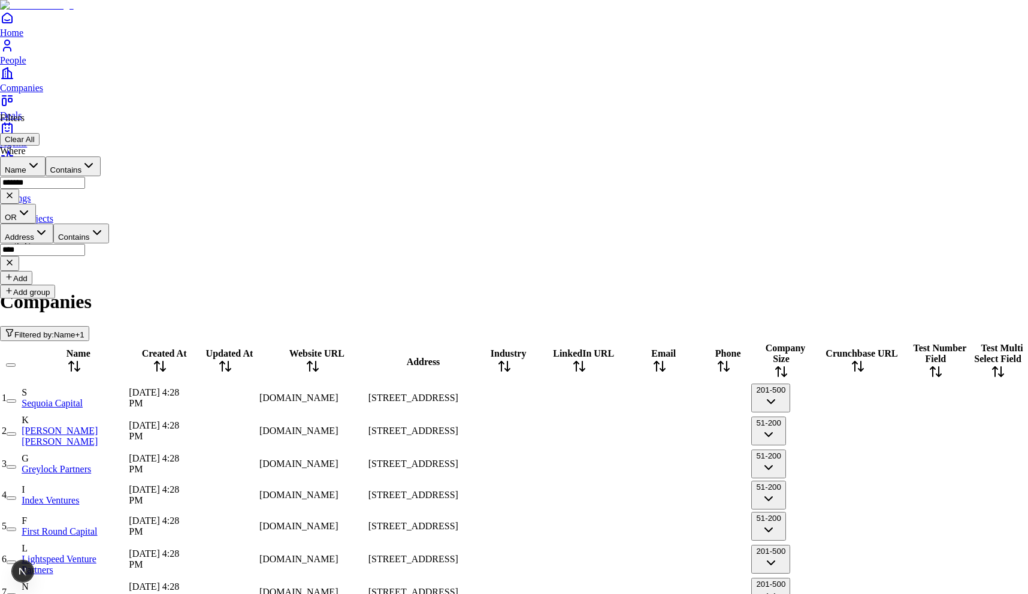
click at [109, 152] on div "Where Name Contains ******* OR Address Contains **** Add" at bounding box center [54, 215] width 109 height 139
click at [53, 223] on button "Address" at bounding box center [26, 233] width 53 height 20
click at [109, 123] on div "Filters Clear All" at bounding box center [54, 129] width 109 height 33
click at [40, 133] on button "Clear All" at bounding box center [20, 139] width 40 height 13
